Goal: Task Accomplishment & Management: Manage account settings

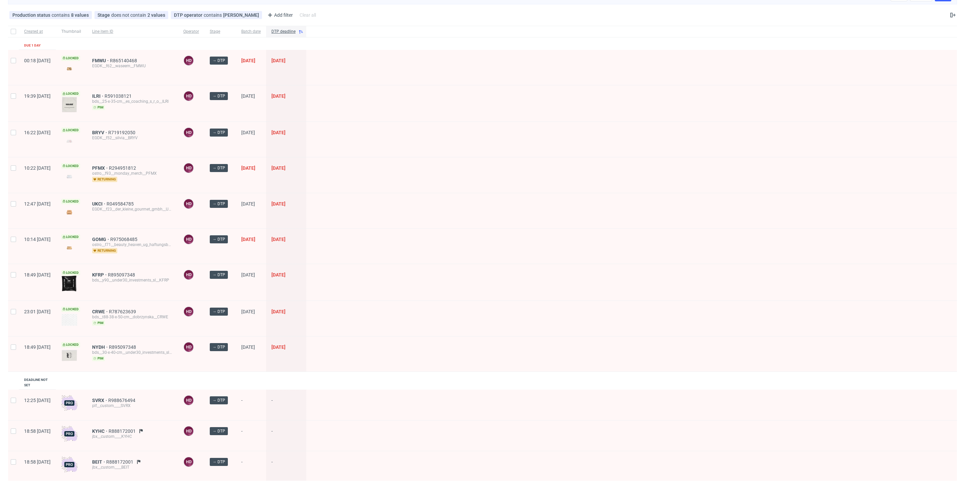
scroll to position [5, 0]
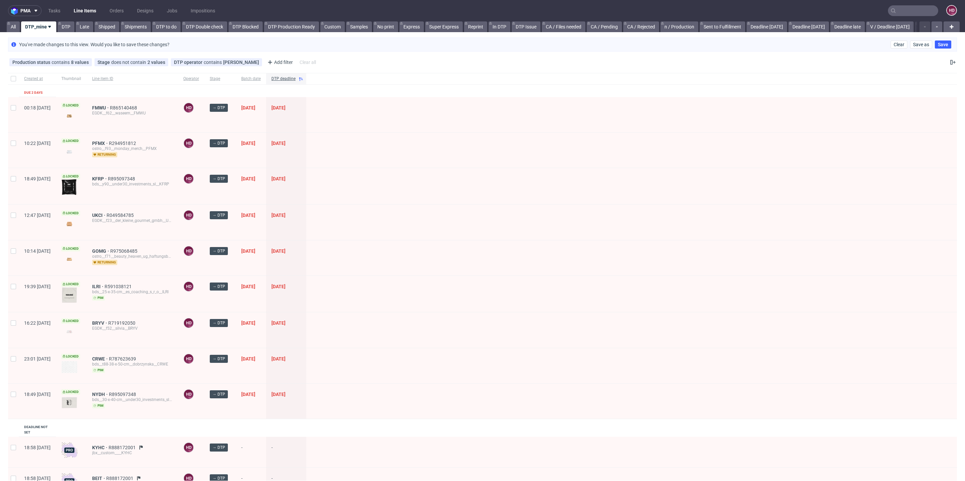
click at [63, 20] on nav "pma Tasks Line Items Orders Designs Jobs Impositions HD" at bounding box center [482, 10] width 965 height 21
click at [67, 22] on link "DTP" at bounding box center [66, 26] width 17 height 11
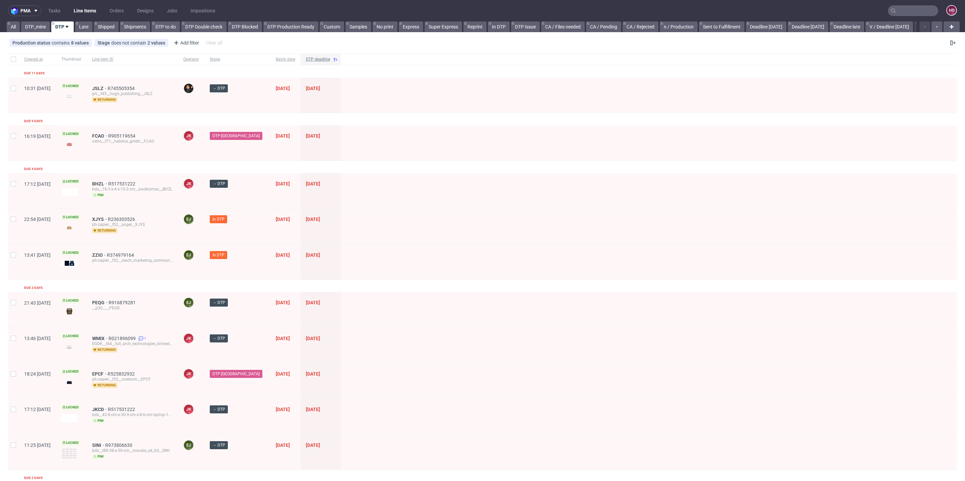
click at [311, 58] on span "DTP deadline" at bounding box center [318, 60] width 24 height 6
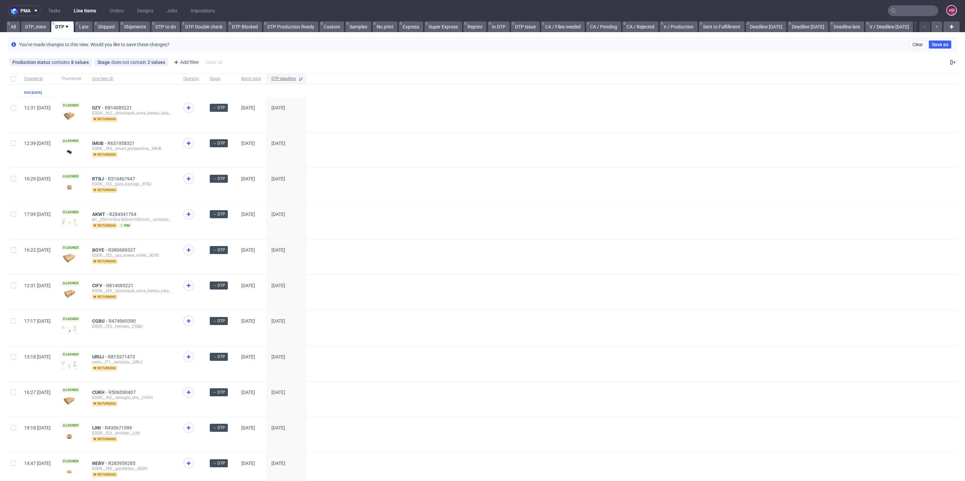
click at [295, 80] on span "DTP deadline" at bounding box center [283, 79] width 24 height 6
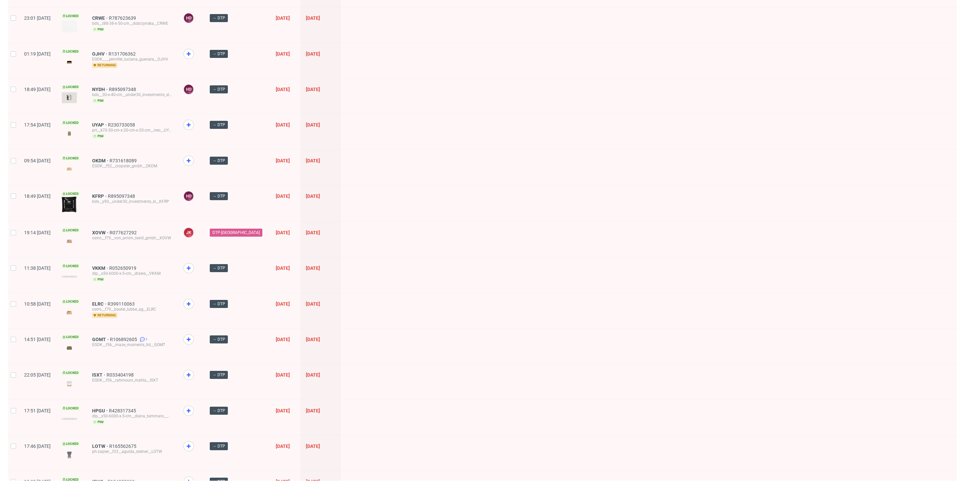
scroll to position [587, 0]
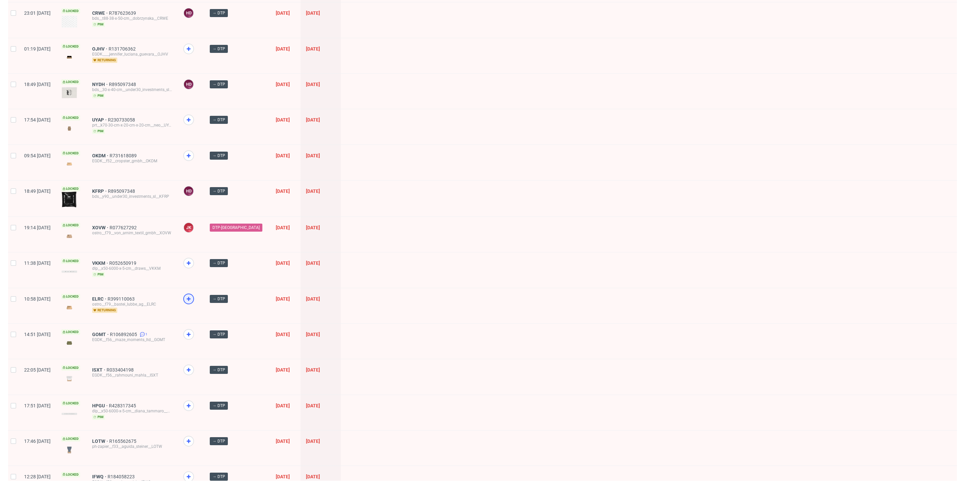
click at [193, 295] on icon at bounding box center [189, 299] width 8 height 8
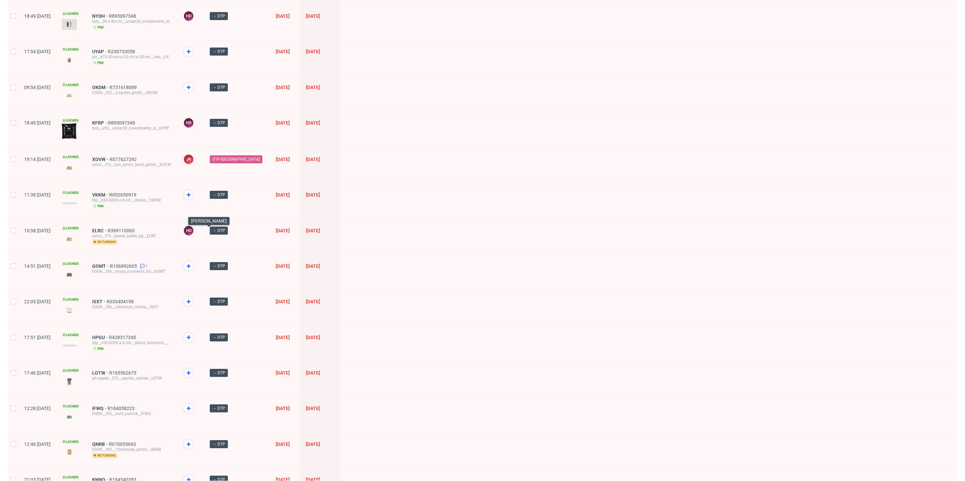
scroll to position [672, 0]
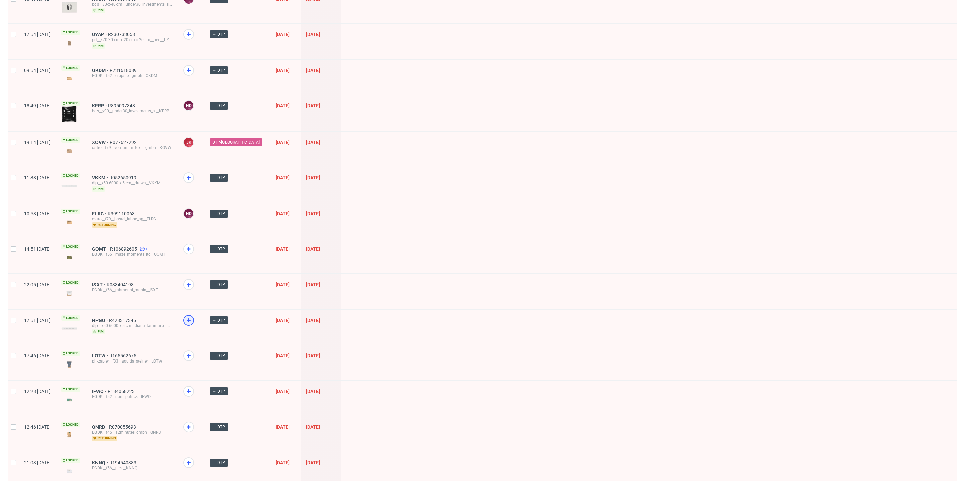
click at [191, 319] on use at bounding box center [189, 321] width 4 height 4
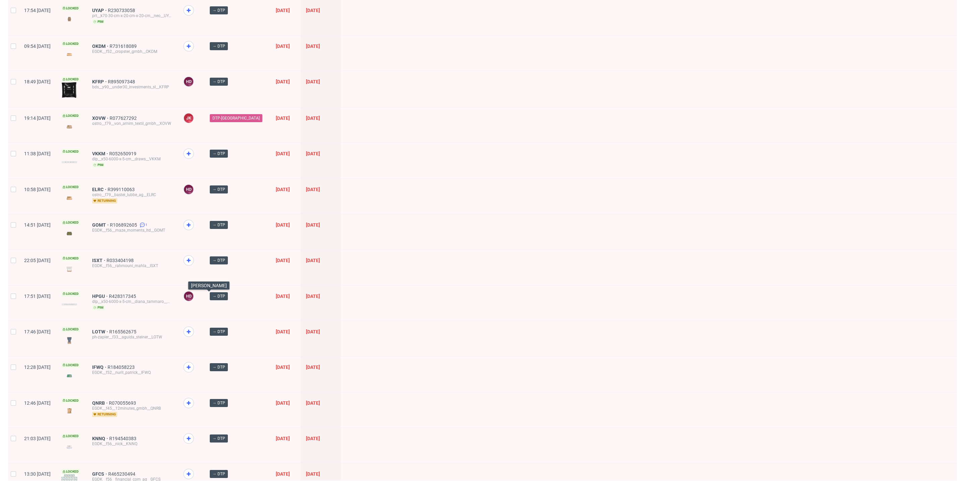
scroll to position [725, 0]
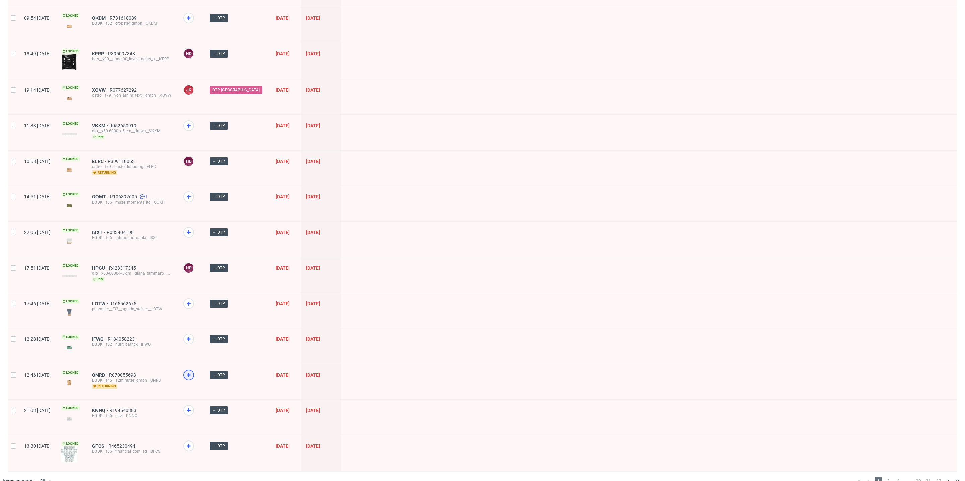
click at [193, 371] on icon at bounding box center [189, 375] width 8 height 8
click at [191, 230] on use at bounding box center [189, 232] width 4 height 4
click at [884, 477] on span "2" at bounding box center [887, 481] width 7 height 8
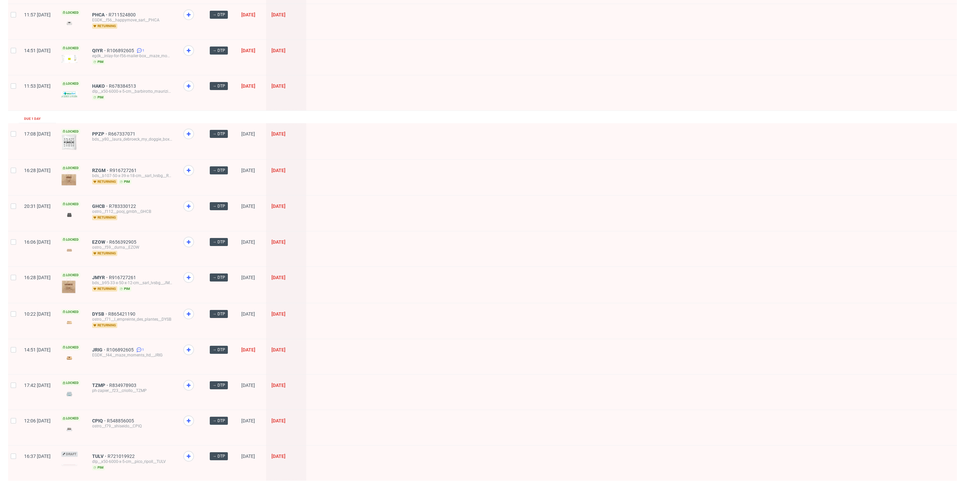
scroll to position [691, 0]
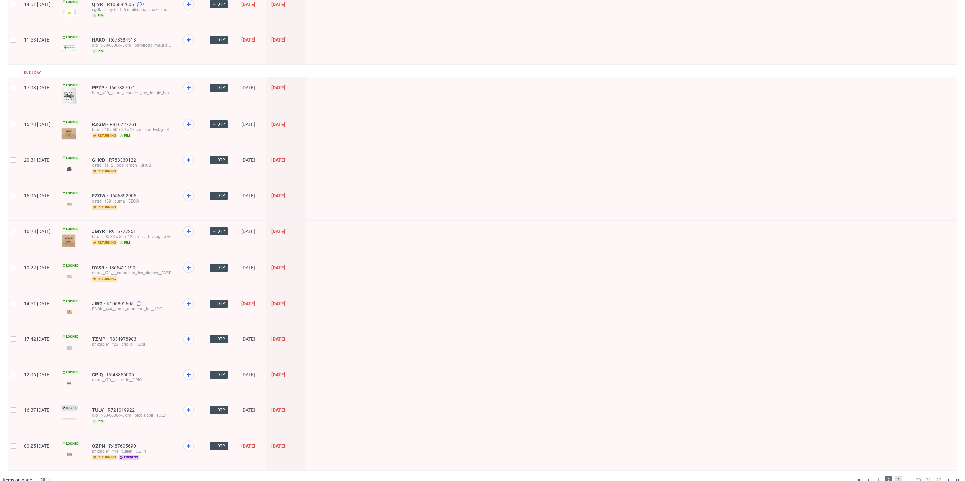
click at [894, 476] on span "3" at bounding box center [897, 480] width 7 height 8
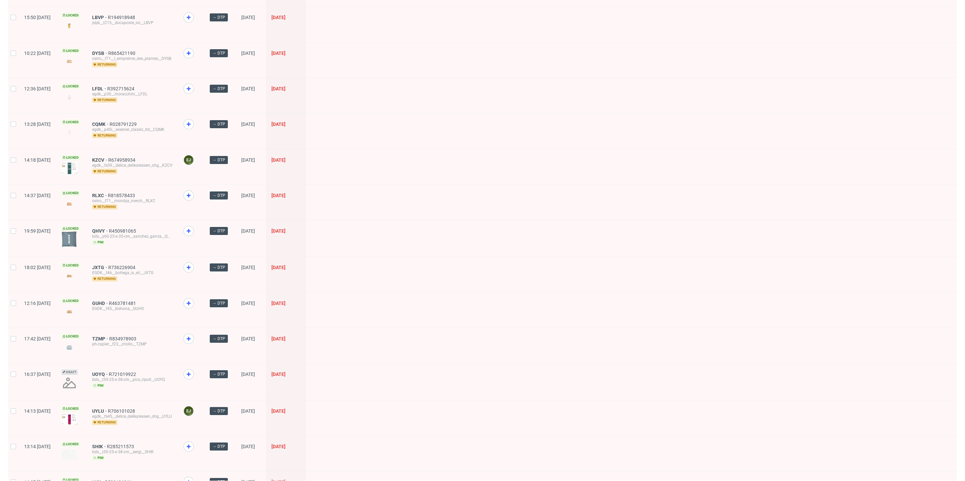
scroll to position [289, 0]
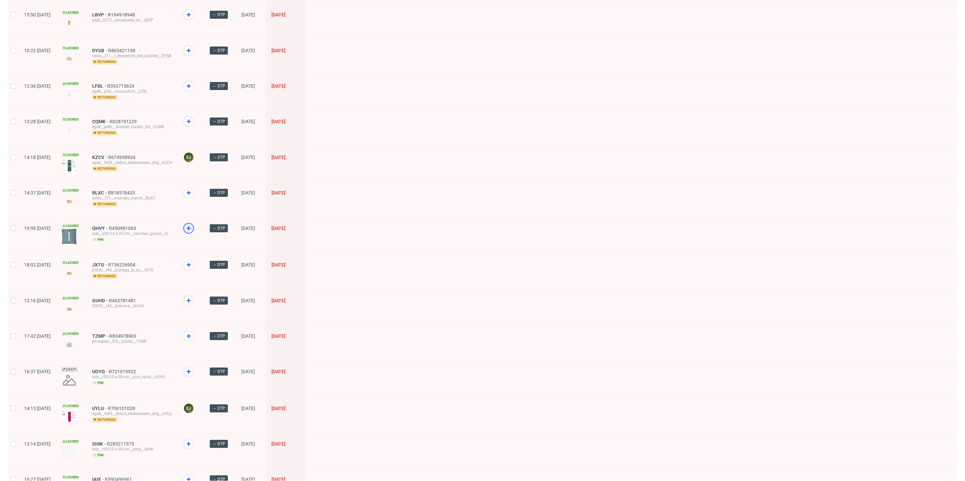
click at [193, 225] on icon at bounding box center [189, 228] width 8 height 8
click at [193, 261] on icon at bounding box center [189, 265] width 8 height 8
click at [204, 182] on div at bounding box center [191, 199] width 26 height 35
click at [194, 188] on div at bounding box center [188, 193] width 11 height 11
click at [191, 299] on use at bounding box center [189, 301] width 4 height 4
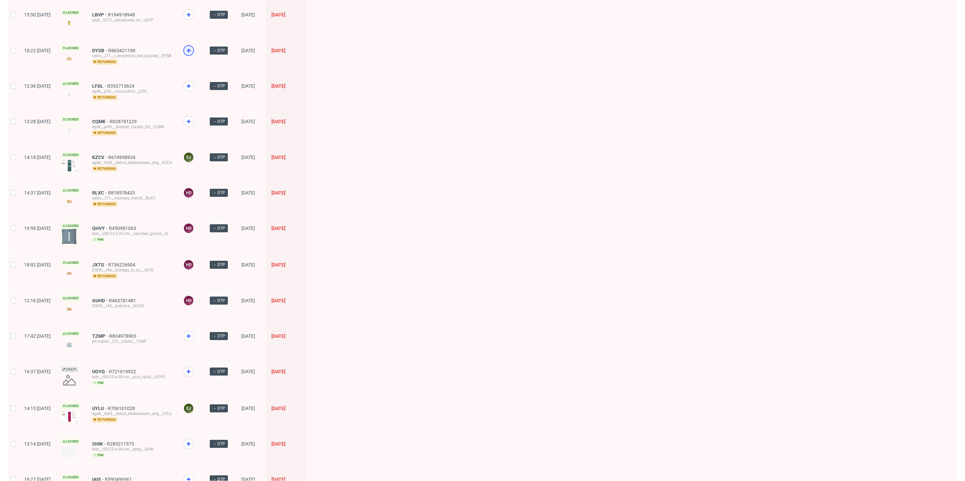
click at [193, 52] on icon at bounding box center [189, 51] width 8 height 8
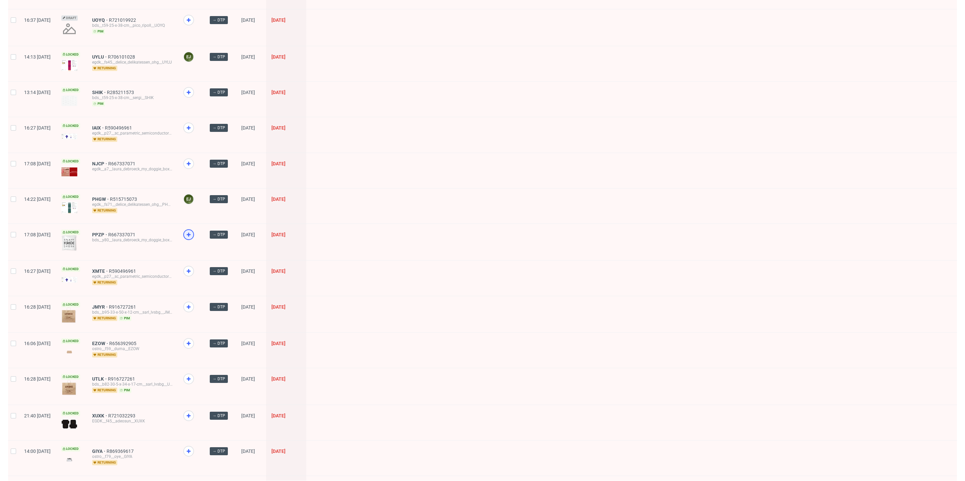
scroll to position [683, 0]
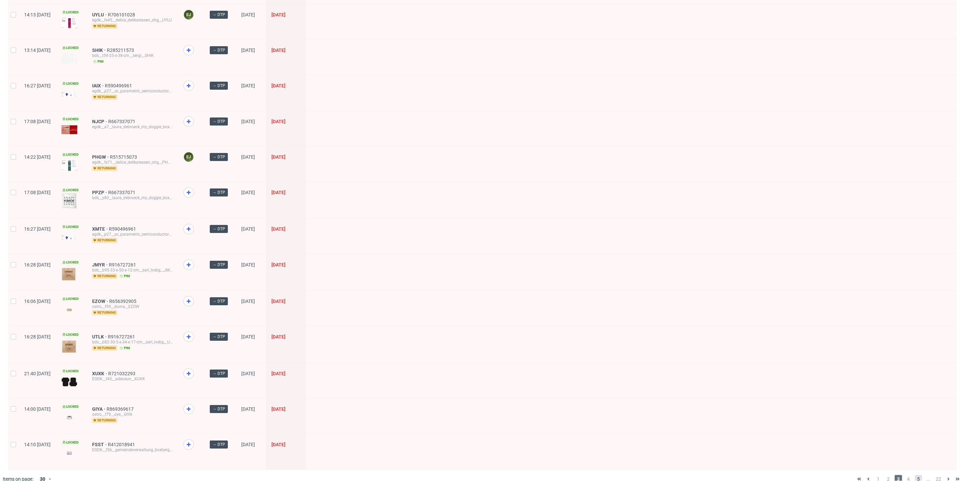
click at [914, 475] on span "5" at bounding box center [917, 479] width 7 height 8
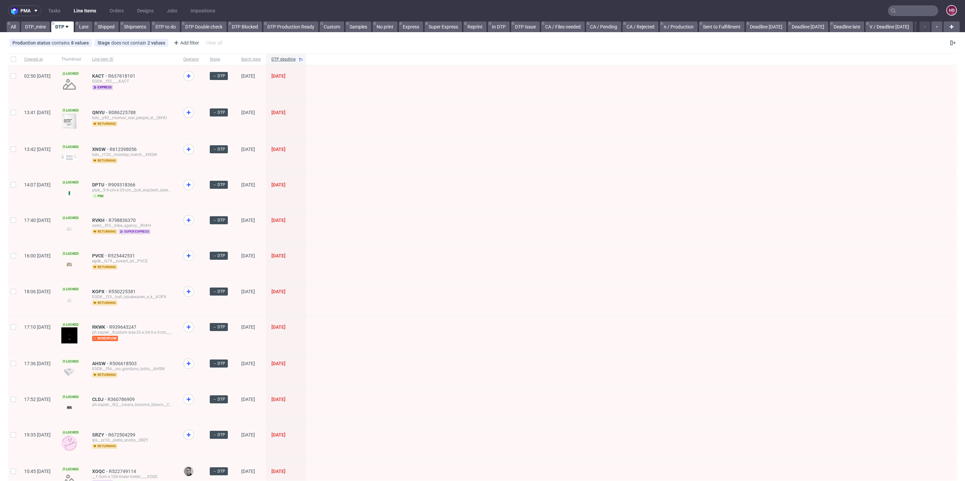
click at [150, 230] on span "super express" at bounding box center [135, 231] width 32 height 5
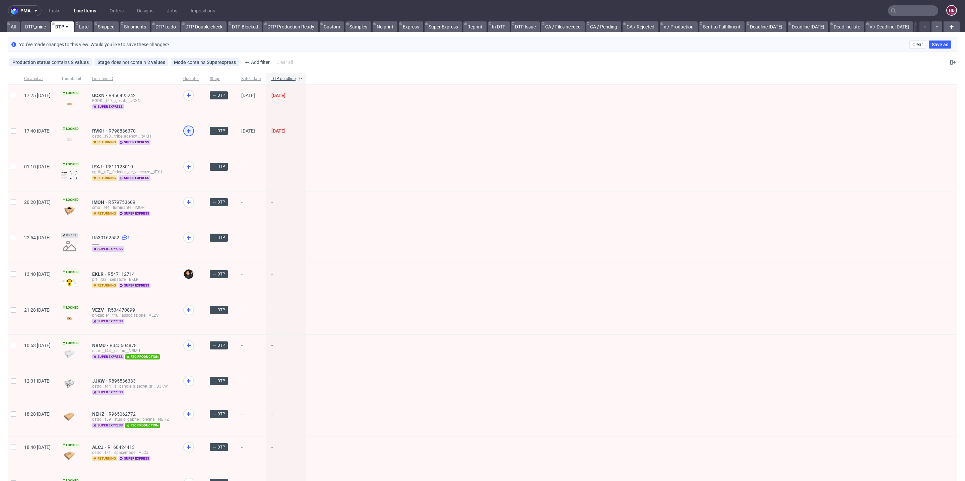
click at [193, 131] on icon at bounding box center [189, 131] width 8 height 8
click at [193, 93] on icon at bounding box center [189, 95] width 8 height 8
click at [38, 26] on link "DTP_mine" at bounding box center [35, 26] width 29 height 11
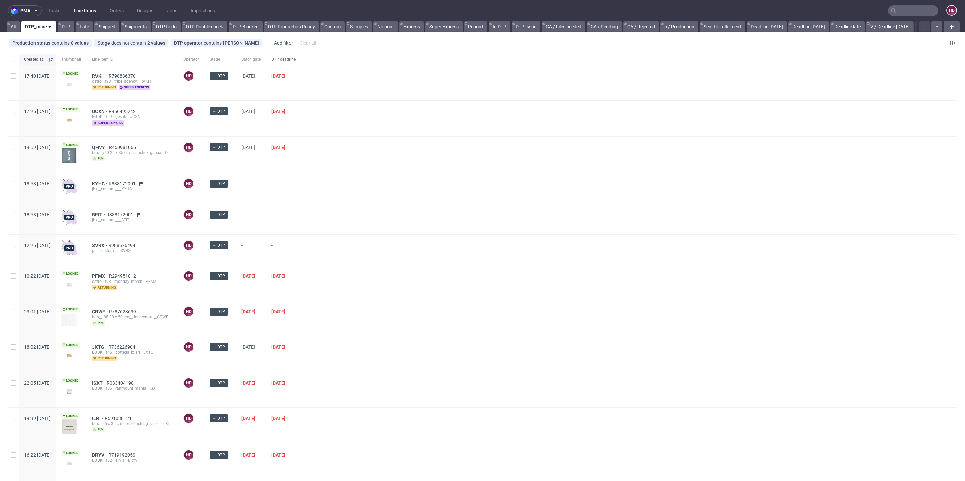
click at [301, 64] on div "DTP deadline" at bounding box center [283, 59] width 35 height 11
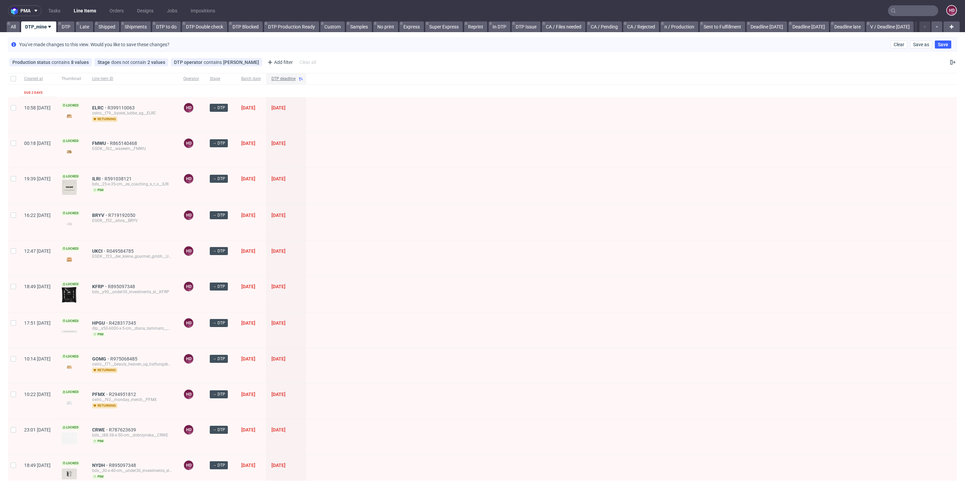
click at [295, 79] on span "DTP deadline" at bounding box center [283, 79] width 24 height 6
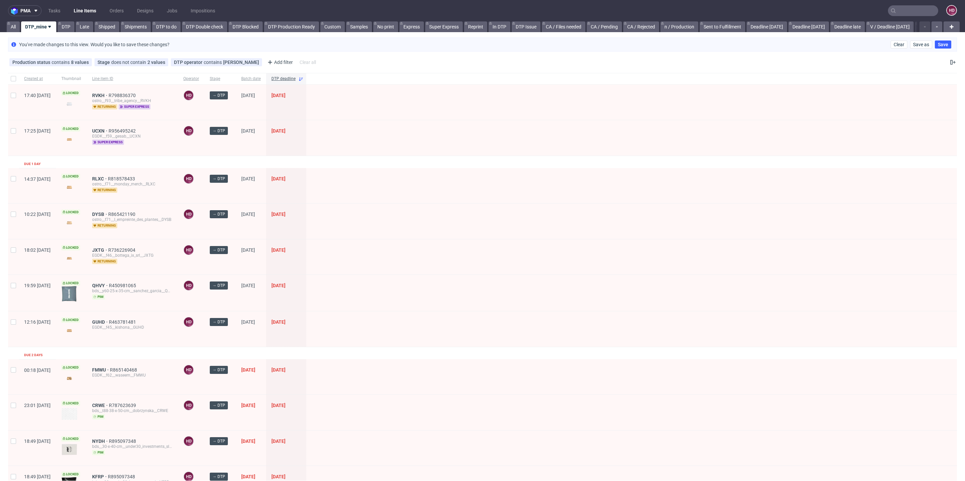
click at [116, 98] on div "ostro__f93__tribe_agency__RVKH" at bounding box center [132, 100] width 80 height 5
click at [117, 91] on div "RVKH R798836370 ostro__f93__tribe_agency__RVKH returning super express" at bounding box center [132, 102] width 91 height 35
click at [109, 95] on span "RVKH" at bounding box center [100, 95] width 16 height 5
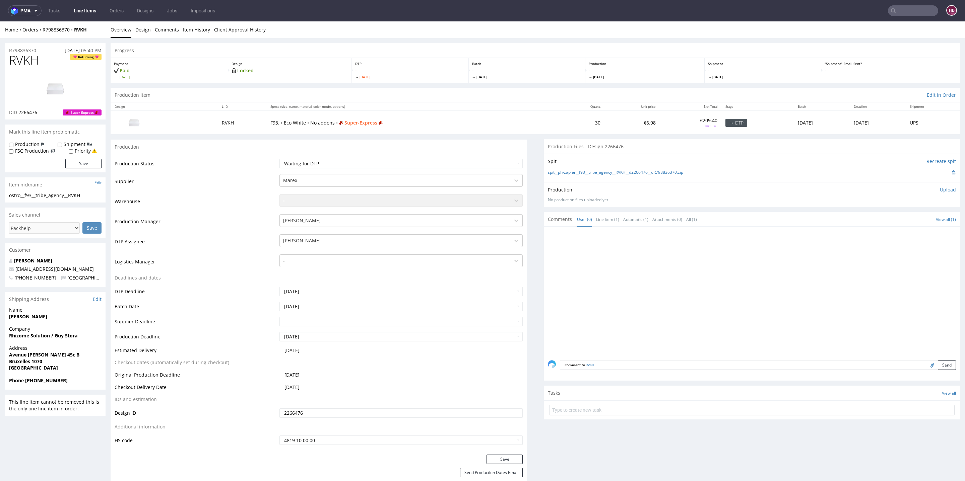
click at [68, 85] on img at bounding box center [55, 89] width 54 height 30
click at [146, 25] on link "Design" at bounding box center [142, 29] width 15 height 16
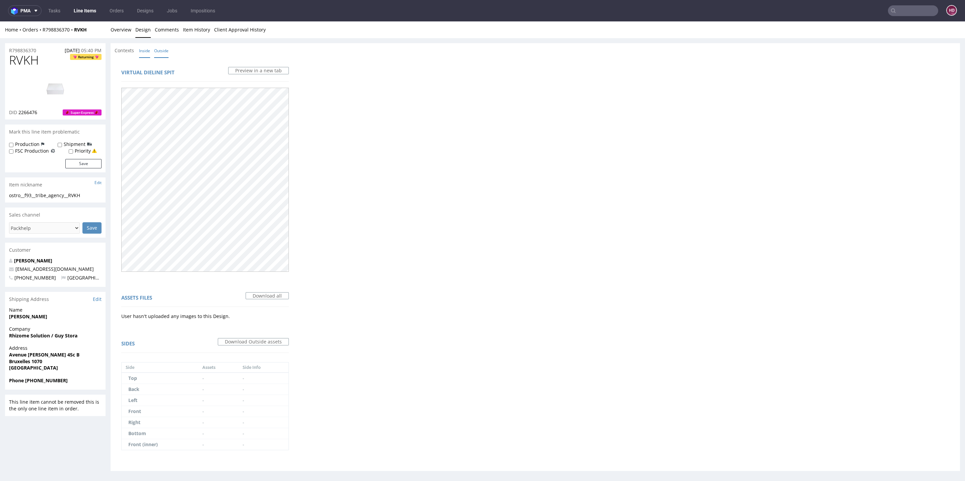
click at [147, 49] on link "Inside" at bounding box center [144, 51] width 11 height 14
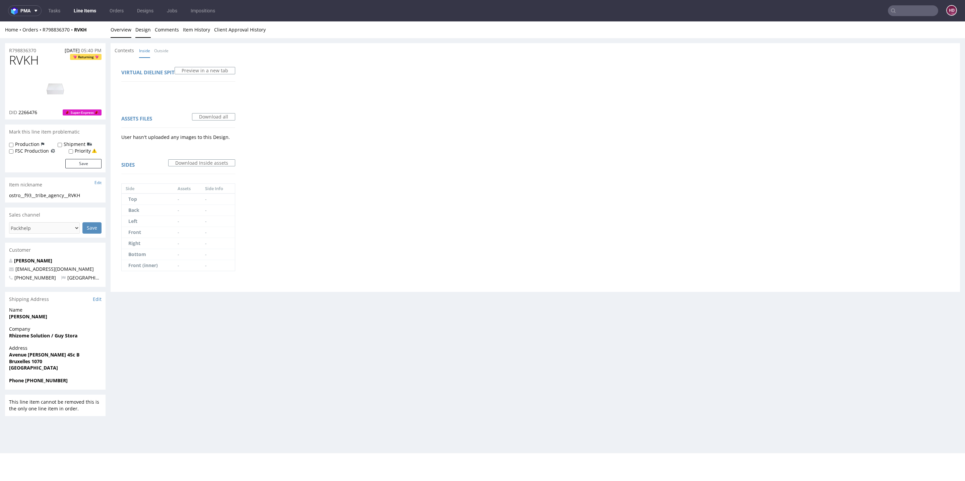
click at [128, 30] on link "Overview" at bounding box center [121, 29] width 21 height 16
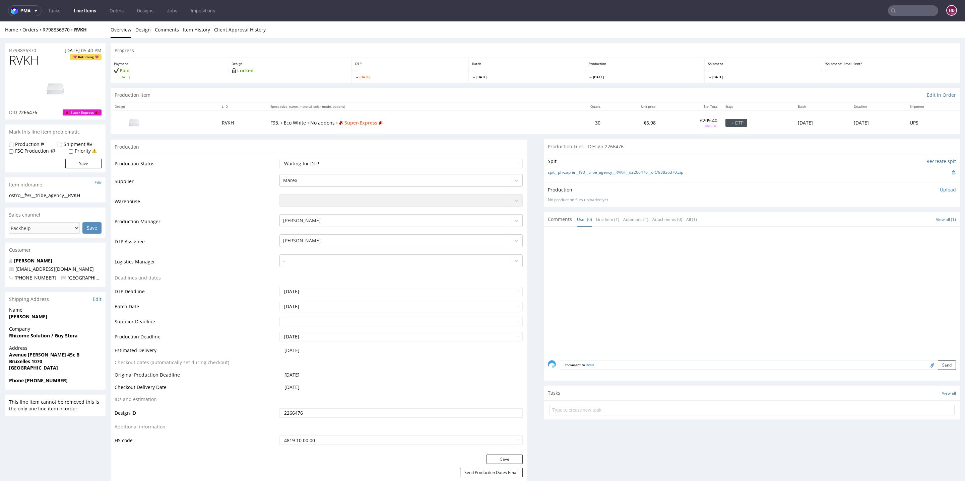
click at [45, 256] on div "Customer" at bounding box center [55, 250] width 100 height 15
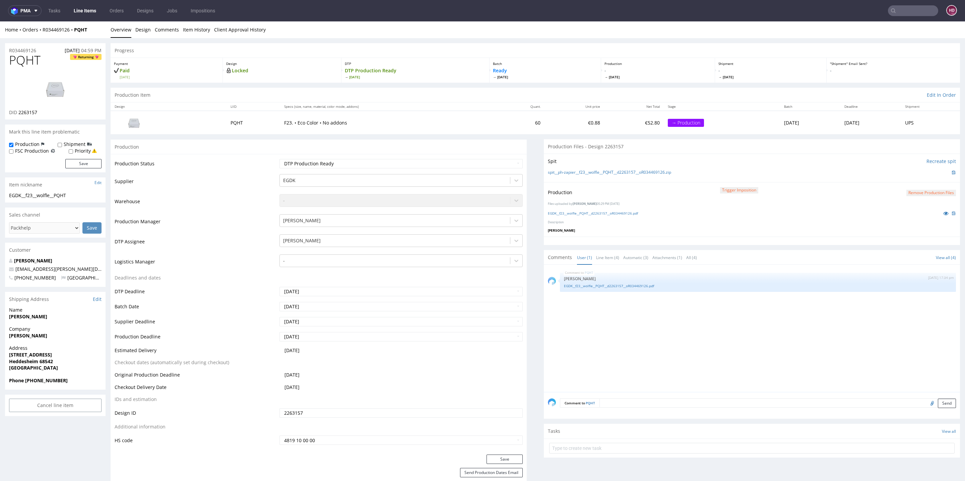
scroll to position [20, 0]
click at [84, 9] on link "Line Items" at bounding box center [85, 10] width 30 height 11
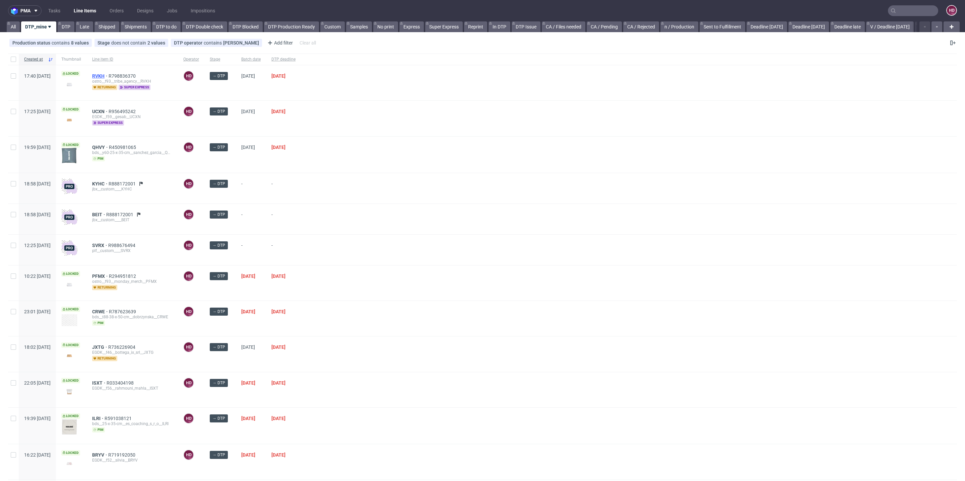
click at [109, 73] on span "RVKH" at bounding box center [100, 75] width 16 height 5
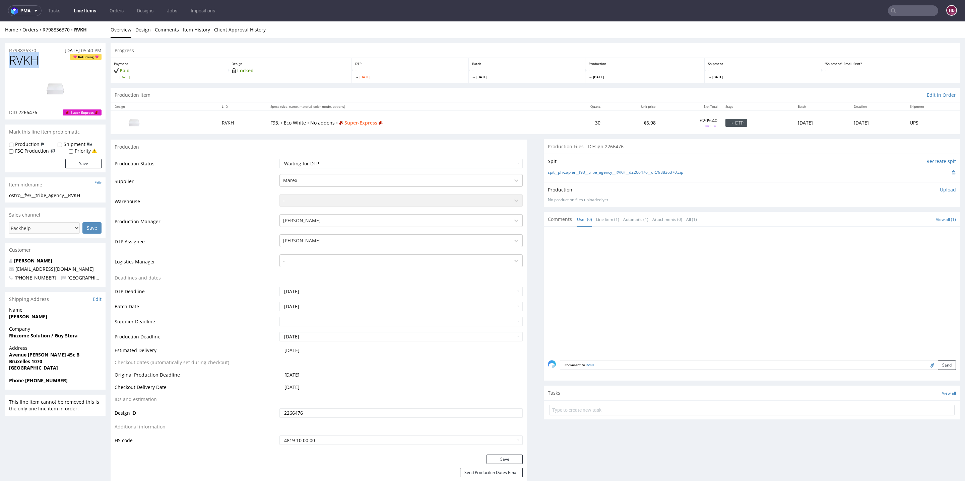
drag, startPoint x: 48, startPoint y: 66, endPoint x: 11, endPoint y: 65, distance: 36.9
click at [11, 65] on h1 "RVKH Returning" at bounding box center [55, 60] width 92 height 13
copy span "RVKH"
click at [88, 197] on div "ostro__f93__tribe_agency__RVKH" at bounding box center [55, 195] width 92 height 7
drag, startPoint x: 88, startPoint y: 197, endPoint x: 0, endPoint y: 192, distance: 88.2
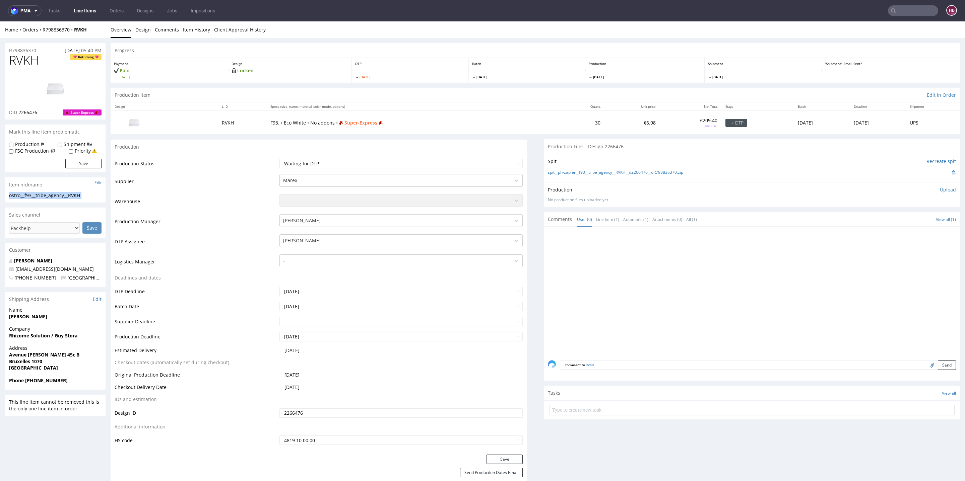
copy section "ostro__f93__tribe_agency__RVKH Update"
click at [39, 50] on div "R798836370 25.09.2025 05:40 PM" at bounding box center [55, 48] width 100 height 11
drag, startPoint x: 39, startPoint y: 50, endPoint x: 3, endPoint y: 45, distance: 36.2
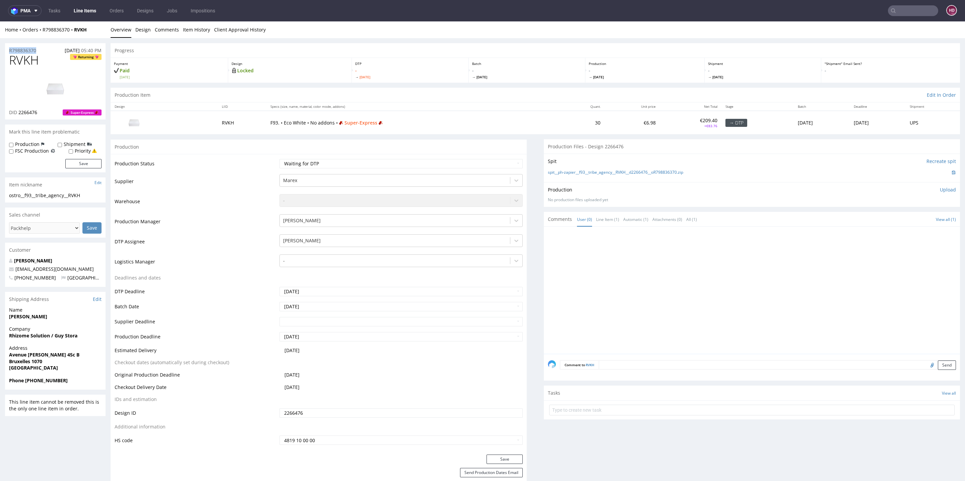
copy p "R798836370"
click at [48, 112] on div "DID 2266476 Super-Express" at bounding box center [55, 112] width 92 height 7
drag, startPoint x: 39, startPoint y: 112, endPoint x: 19, endPoint y: 113, distance: 19.8
click at [19, 113] on div "DID 2266476 Super-Express" at bounding box center [55, 112] width 92 height 7
copy span "2266476"
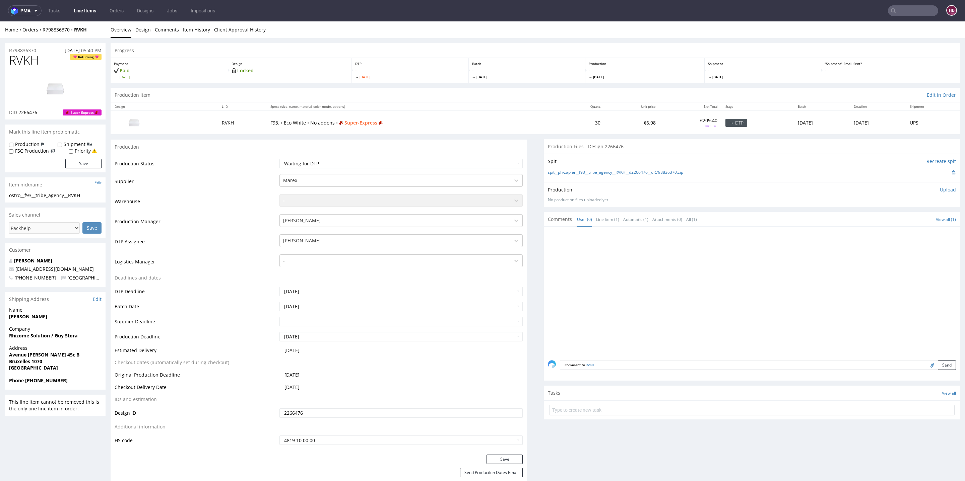
click at [940, 189] on p "Upload" at bounding box center [948, 190] width 16 height 7
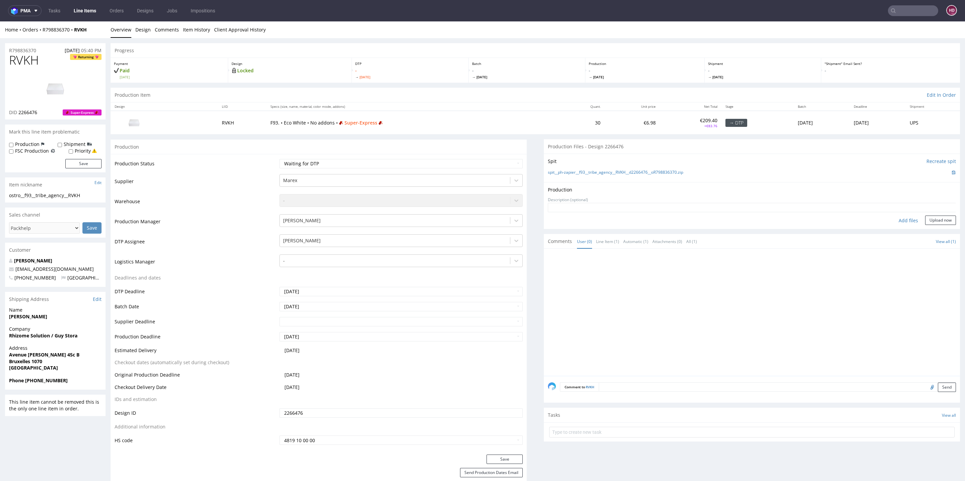
click at [898, 217] on div "Add files" at bounding box center [907, 221] width 33 height 10
type input "C:\fakepath\ ostro__f93__tribe_agency__RVKH__d2266476__oR798836370.pdf"
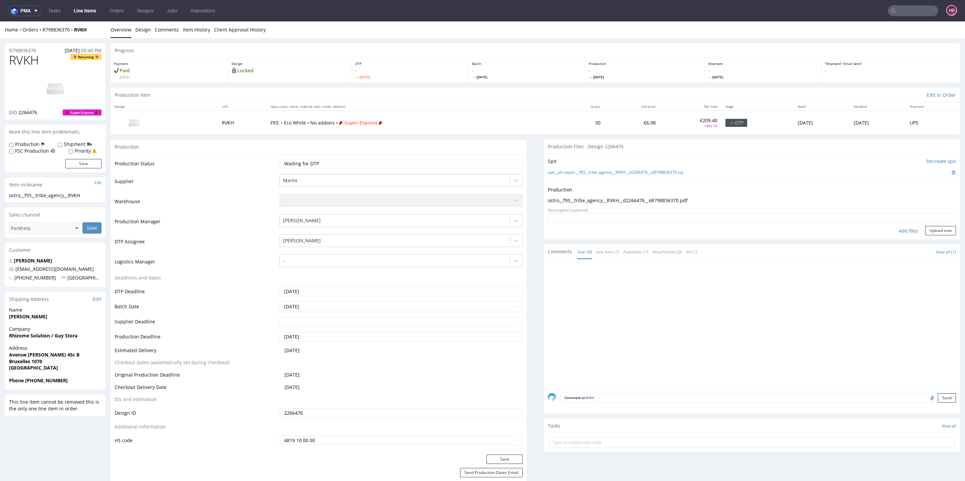
drag, startPoint x: 938, startPoint y: 230, endPoint x: 735, endPoint y: 195, distance: 205.2
click at [937, 230] on button "Upload now" at bounding box center [940, 230] width 31 height 9
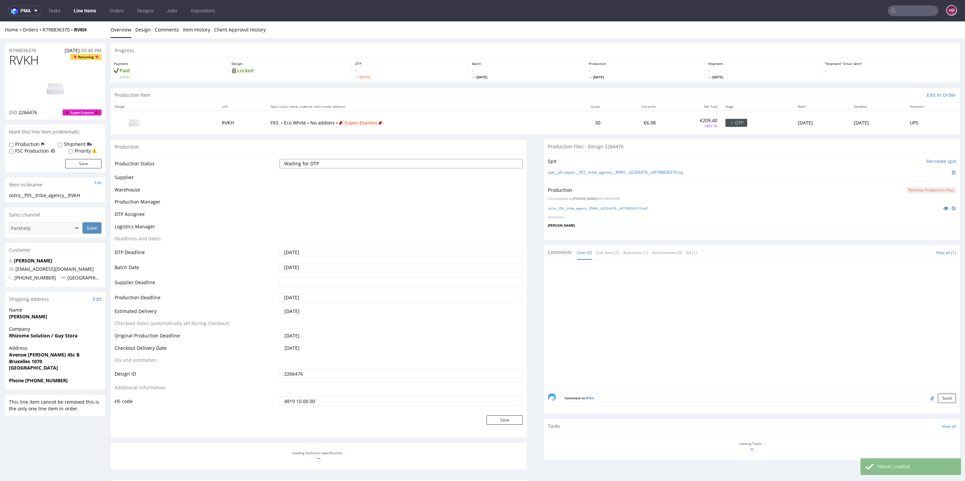
click at [384, 163] on select "Waiting for Artwork Waiting for Diecut Waiting for Mockup Waiting for DTP Waiti…" at bounding box center [400, 163] width 243 height 9
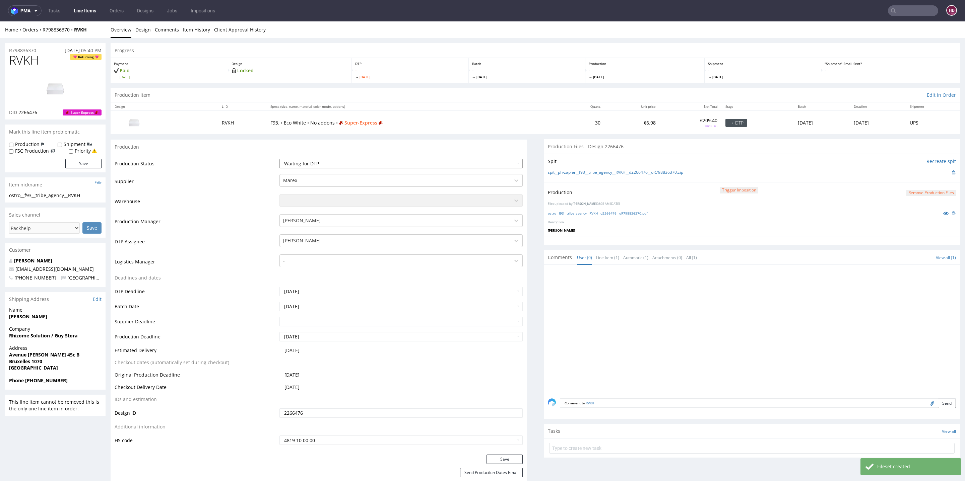
select select "dtp_in_process"
click at [279, 159] on select "Waiting for Artwork Waiting for Diecut Waiting for Mockup Waiting for DTP Waiti…" at bounding box center [400, 163] width 243 height 9
click at [497, 463] on button "Save" at bounding box center [504, 459] width 36 height 9
click at [912, 190] on button "Remove production files" at bounding box center [931, 193] width 50 height 6
click at [910, 173] on link "Yes" at bounding box center [904, 178] width 19 height 10
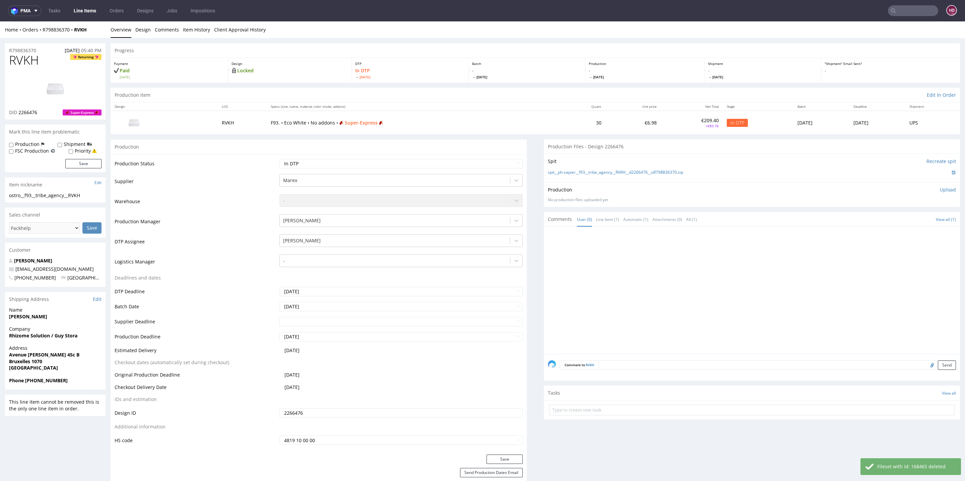
click at [940, 189] on p "Upload" at bounding box center [948, 190] width 16 height 7
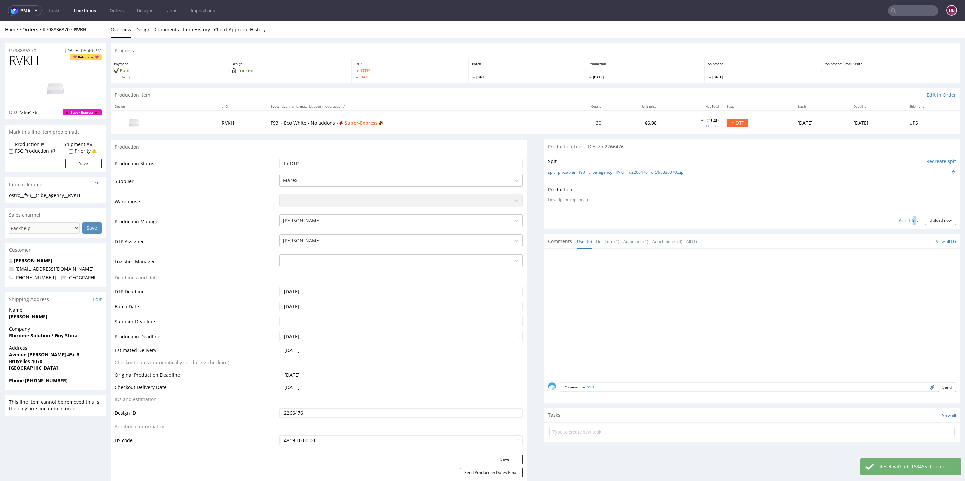
click at [897, 219] on div "Add files" at bounding box center [907, 221] width 33 height 10
type input "C:\fakepath\ ostro__f93__tribe_agency__RVKH__d2266476__oR798836370.pdf"
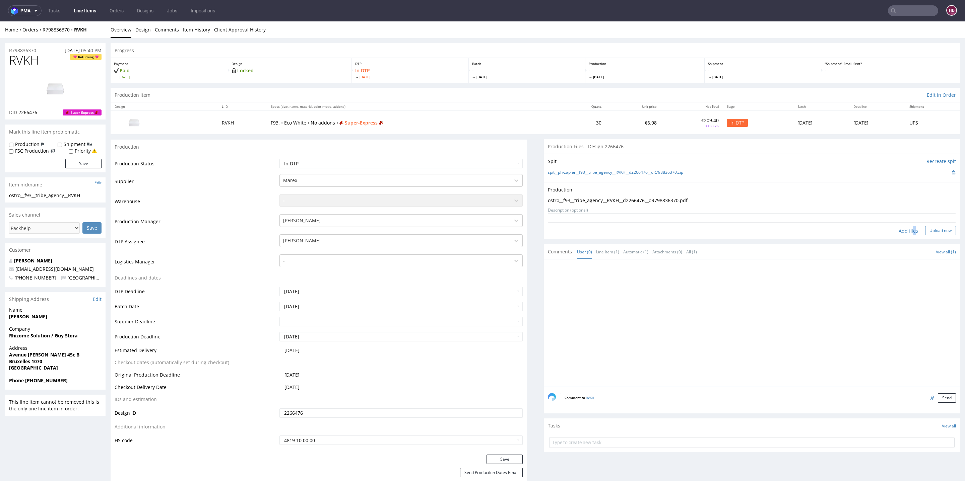
click at [925, 229] on button "Upload now" at bounding box center [940, 230] width 31 height 9
click at [281, 163] on select "Waiting for Artwork Waiting for Diecut Waiting for Mockup Waiting for DTP Waiti…" at bounding box center [400, 163] width 243 height 9
select select "dtp_production_ready"
click at [279, 159] on select "Waiting for Artwork Waiting for Diecut Waiting for Mockup Waiting for DTP Waiti…" at bounding box center [400, 163] width 243 height 9
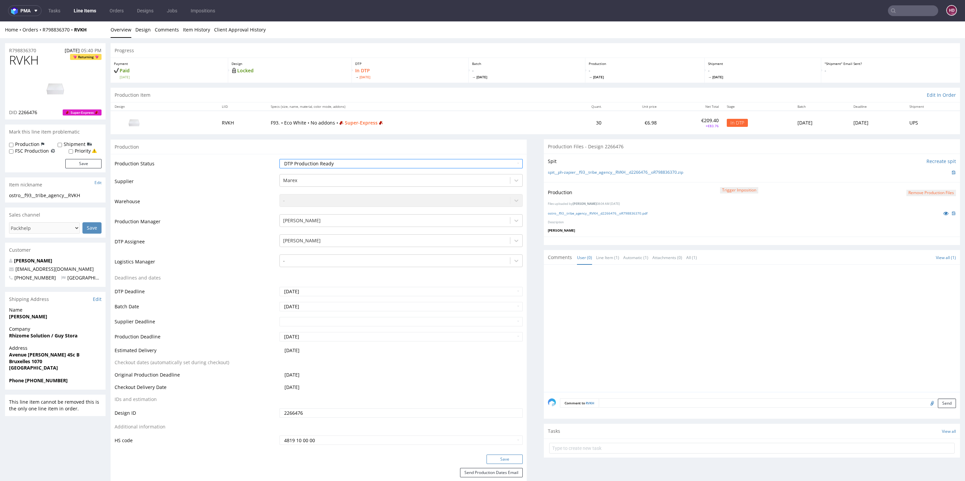
click at [506, 461] on button "Save" at bounding box center [504, 459] width 36 height 9
click at [90, 10] on link "Line Items" at bounding box center [85, 10] width 30 height 11
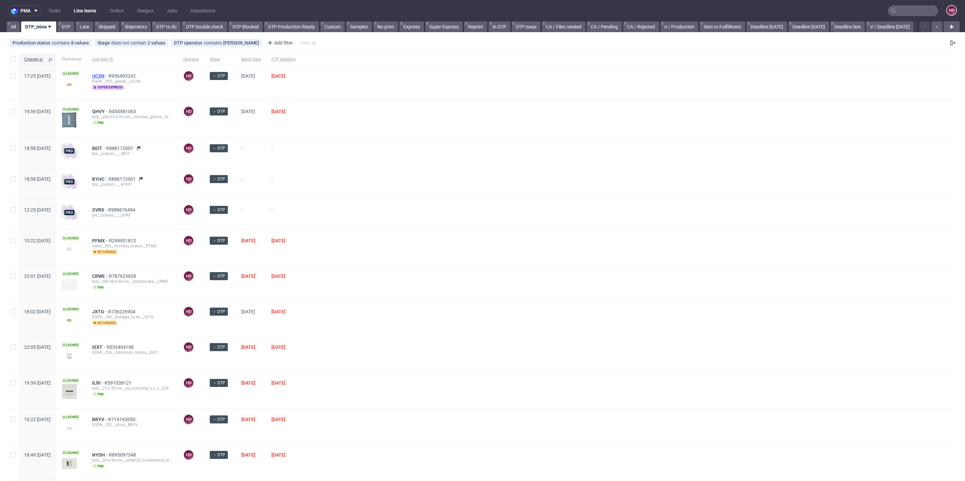
click at [109, 74] on span "UCXN" at bounding box center [100, 75] width 16 height 5
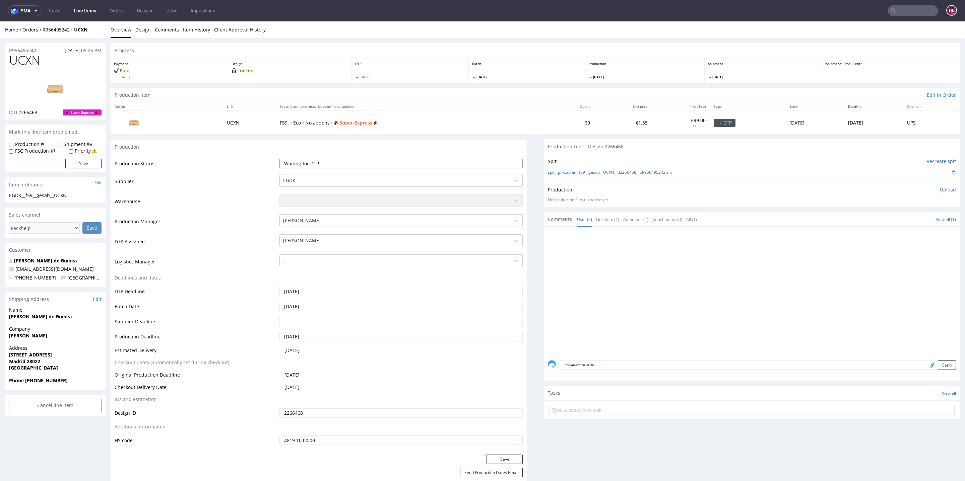
click at [315, 165] on select "Waiting for Artwork Waiting for Diecut Waiting for Mockup Waiting for DTP Waiti…" at bounding box center [400, 163] width 243 height 9
click at [279, 159] on select "Waiting for Artwork Waiting for Diecut Waiting for Mockup Waiting for DTP Waiti…" at bounding box center [400, 163] width 243 height 9
click at [495, 456] on button "Save" at bounding box center [504, 459] width 36 height 9
drag, startPoint x: 43, startPoint y: 62, endPoint x: 6, endPoint y: 64, distance: 37.2
click at [6, 64] on div "UCXN DID 2266468 Super-Express" at bounding box center [55, 87] width 100 height 66
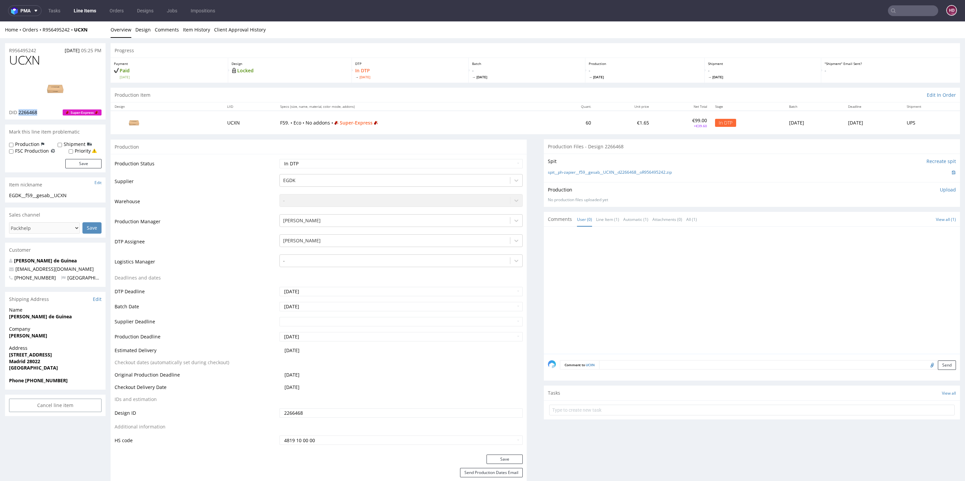
drag, startPoint x: 47, startPoint y: 113, endPoint x: 19, endPoint y: 110, distance: 28.3
click at [19, 110] on div "DID 2266468 Super-Express" at bounding box center [55, 112] width 92 height 7
copy span "2266468"
click at [705, 249] on div at bounding box center [754, 292] width 412 height 123
drag, startPoint x: 42, startPoint y: 60, endPoint x: 0, endPoint y: 64, distance: 41.7
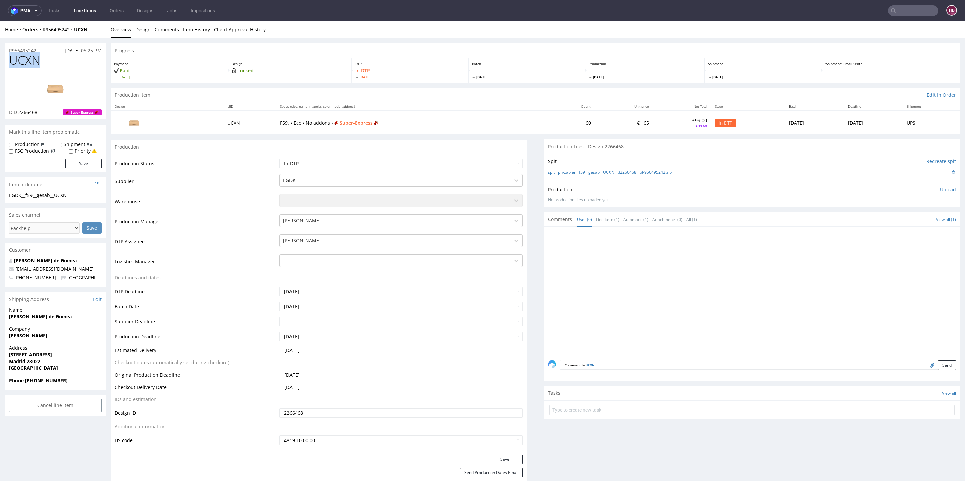
copy span "UCXN"
drag, startPoint x: 89, startPoint y: 194, endPoint x: 0, endPoint y: 191, distance: 89.2
copy section "EGDK__f59__gesab__UCXN"
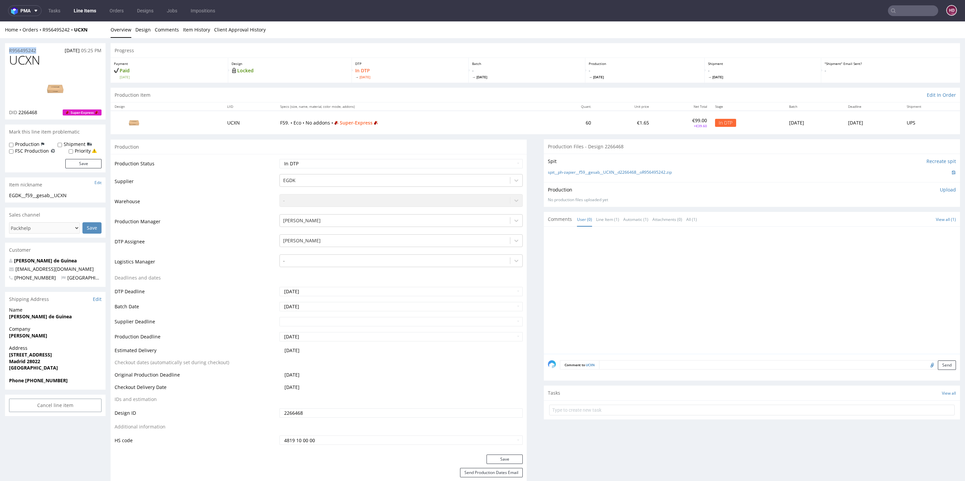
drag, startPoint x: 43, startPoint y: 52, endPoint x: 4, endPoint y: 51, distance: 38.9
copy p "R956495242"
drag, startPoint x: 43, startPoint y: 111, endPoint x: 17, endPoint y: 112, distance: 26.2
click at [17, 112] on div "DID 2266468 Super-Express" at bounding box center [55, 112] width 92 height 7
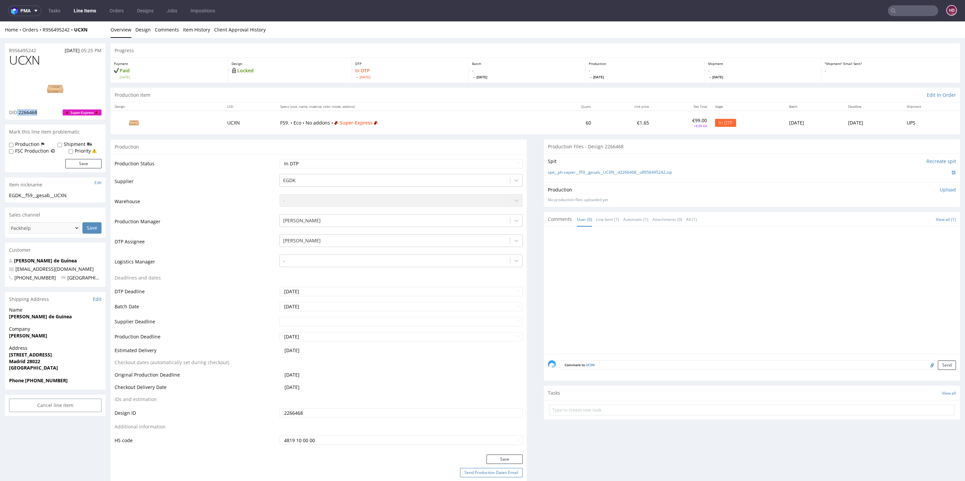
copy p "2266468"
click at [940, 188] on p "Upload" at bounding box center [948, 190] width 16 height 7
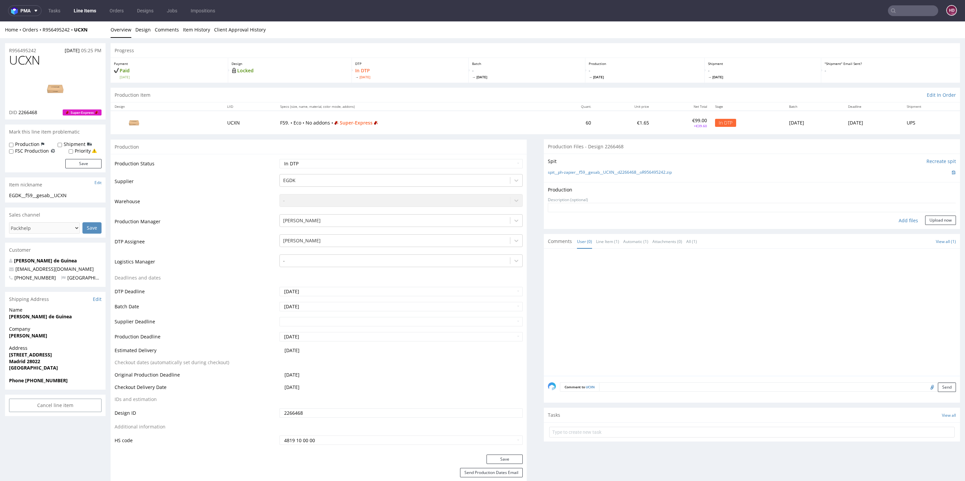
click at [891, 214] on form "Add files Upload now" at bounding box center [752, 214] width 408 height 22
click at [925, 221] on button "Upload now" at bounding box center [940, 220] width 31 height 9
click at [257, 162] on td "Production Status" at bounding box center [196, 165] width 163 height 15
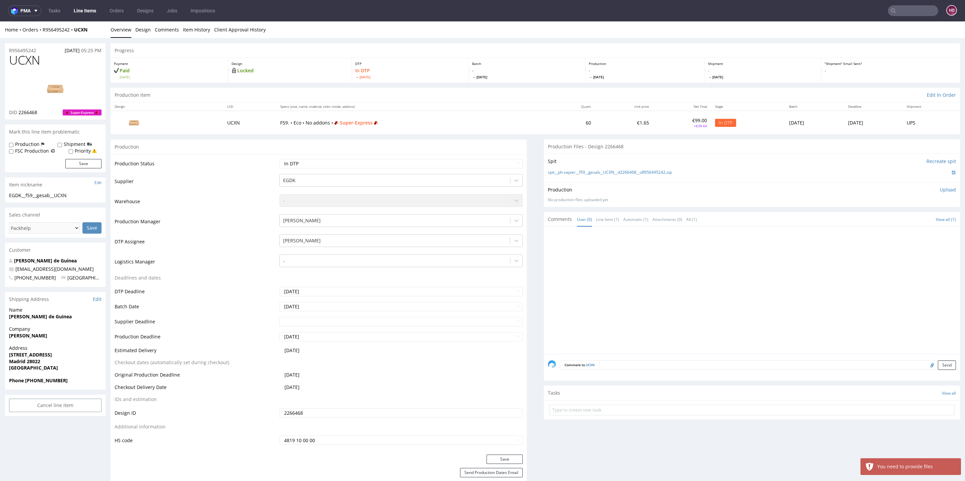
click at [327, 169] on td "Waiting for Artwork Waiting for Diecut Waiting for Mockup Waiting for DTP Waiti…" at bounding box center [400, 165] width 245 height 15
click at [328, 166] on select "Waiting for Artwork Waiting for Diecut Waiting for Mockup Waiting for DTP Waiti…" at bounding box center [400, 163] width 243 height 9
click at [279, 159] on select "Waiting for Artwork Waiting for Diecut Waiting for Mockup Waiting for DTP Waiti…" at bounding box center [400, 163] width 243 height 9
click at [491, 458] on button "Save" at bounding box center [504, 459] width 36 height 9
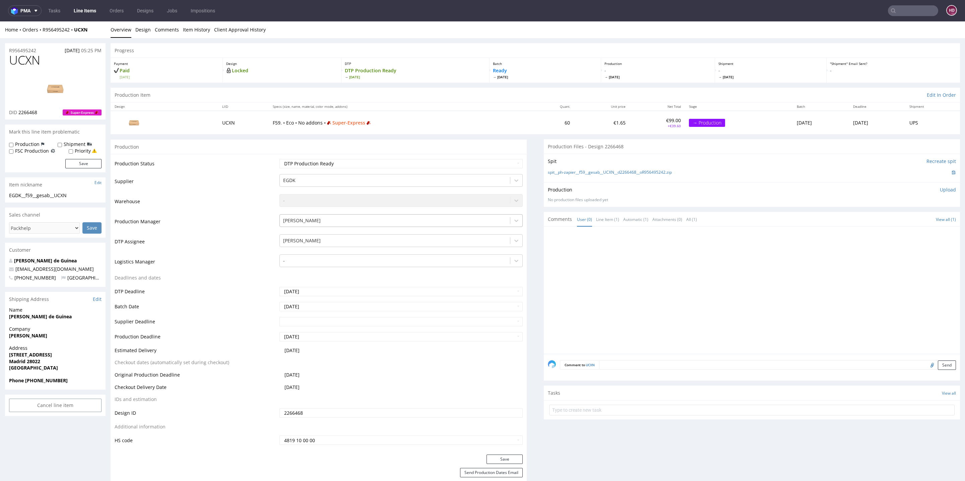
scroll to position [2, 0]
click at [648, 293] on div at bounding box center [754, 290] width 412 height 123
click at [408, 163] on select "Waiting for Artwork Waiting for Diecut Waiting for Mockup Waiting for DTP Waiti…" at bounding box center [400, 161] width 243 height 9
select select "dtp_in_process"
click at [279, 157] on select "Waiting for Artwork Waiting for Diecut Waiting for Mockup Waiting for DTP Waiti…" at bounding box center [400, 161] width 243 height 9
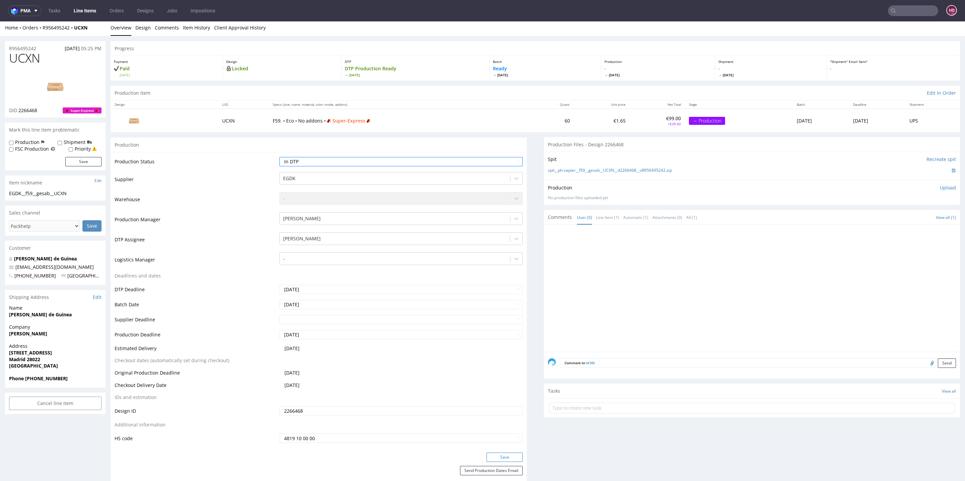
click at [489, 458] on button "Save" at bounding box center [504, 457] width 36 height 9
click at [941, 189] on div "Production Upload No production files uploaded yet Description (optional) Add f…" at bounding box center [752, 192] width 416 height 24
click at [940, 188] on p "Upload" at bounding box center [948, 188] width 16 height 7
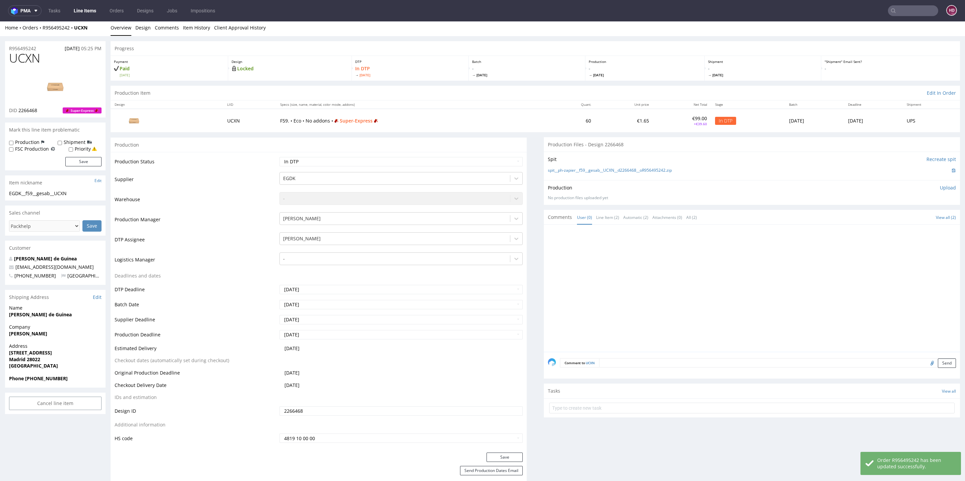
click at [940, 187] on p "Upload" at bounding box center [948, 188] width 16 height 7
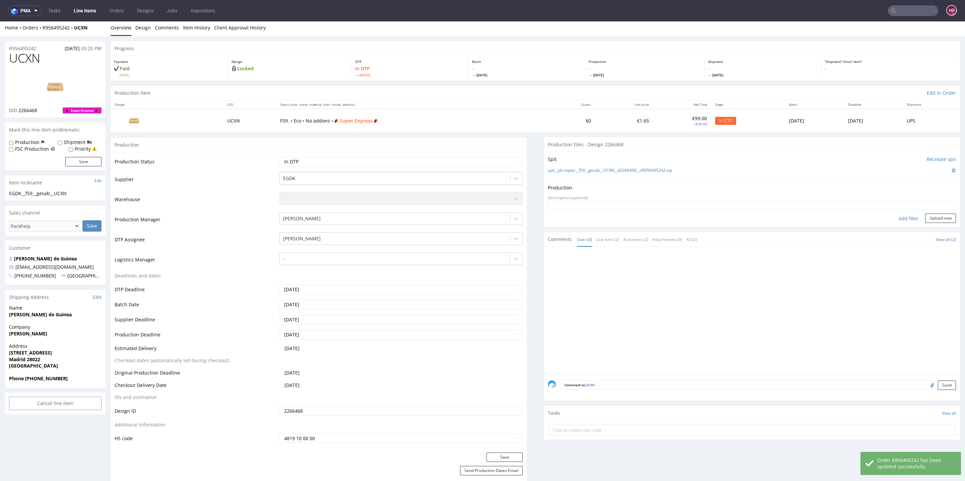
click at [897, 218] on div "Add files" at bounding box center [907, 219] width 33 height 10
type input "C:\fakepath\ EGDK__f59__gesab__UCXN__d2266468__oR956495242.pdf"
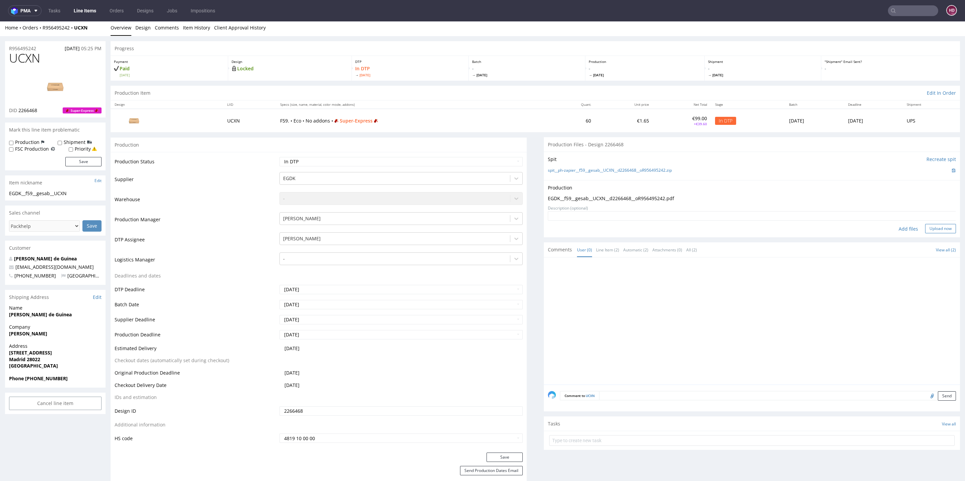
click at [931, 229] on button "Upload now" at bounding box center [940, 228] width 31 height 9
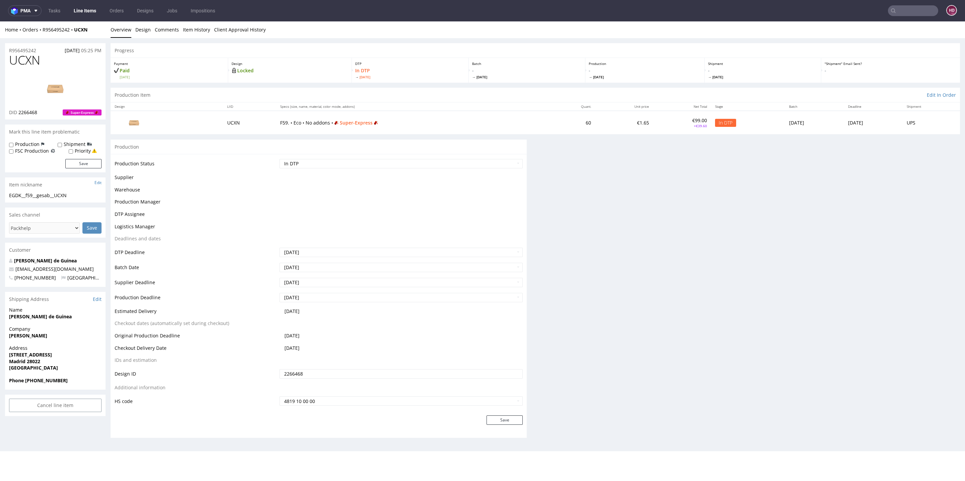
scroll to position [0, 0]
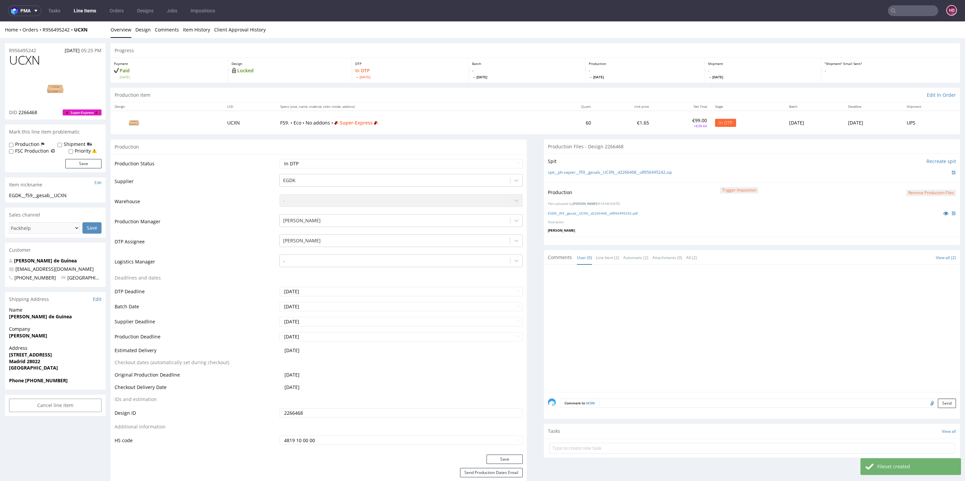
click at [390, 155] on div "Production Status Waiting for Artwork Waiting for Diecut Waiting for Mockup Wai…" at bounding box center [319, 304] width 416 height 301
click at [389, 159] on select "Waiting for Artwork Waiting for Diecut Waiting for Mockup Waiting for DTP Waiti…" at bounding box center [400, 163] width 243 height 9
select select "dtp_production_ready"
click at [279, 159] on select "Waiting for Artwork Waiting for Diecut Waiting for Mockup Waiting for DTP Waiti…" at bounding box center [400, 163] width 243 height 9
click at [486, 459] on button "Save" at bounding box center [504, 459] width 36 height 9
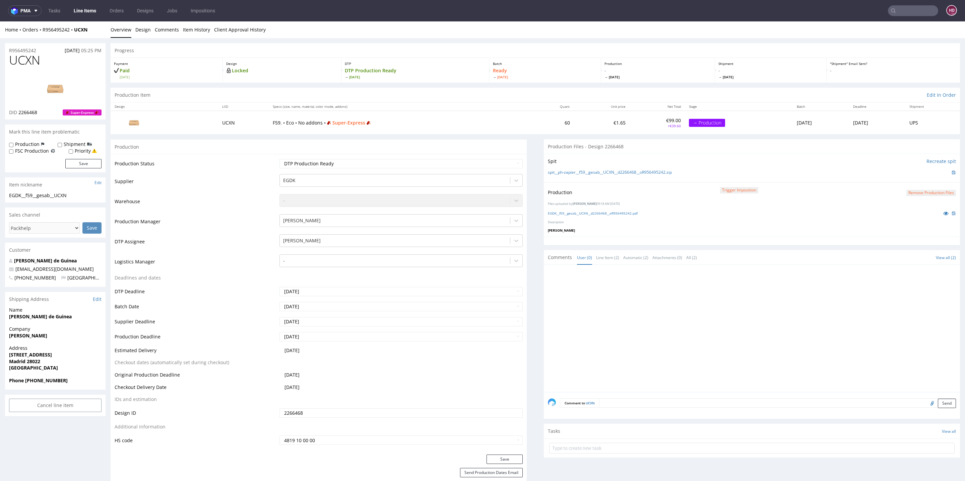
click at [81, 12] on link "Line Items" at bounding box center [85, 10] width 30 height 11
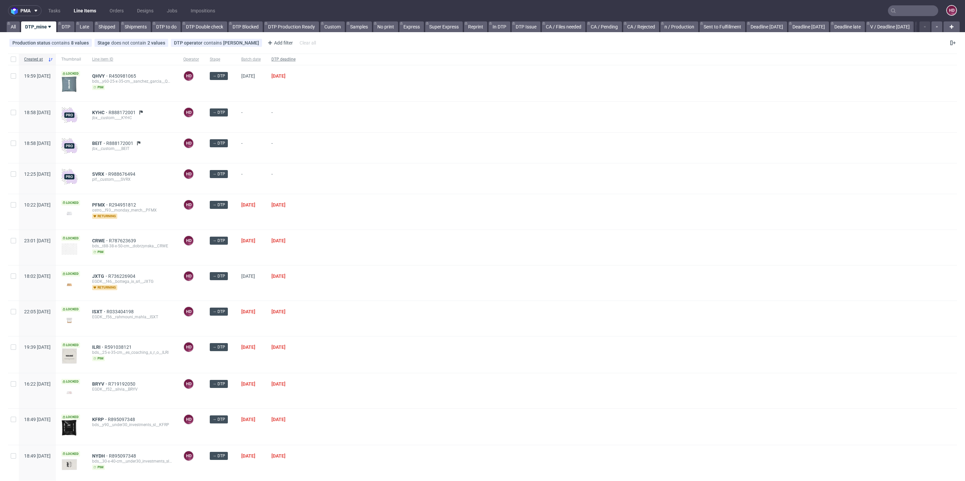
click at [295, 62] on span "DTP deadline" at bounding box center [283, 60] width 24 height 6
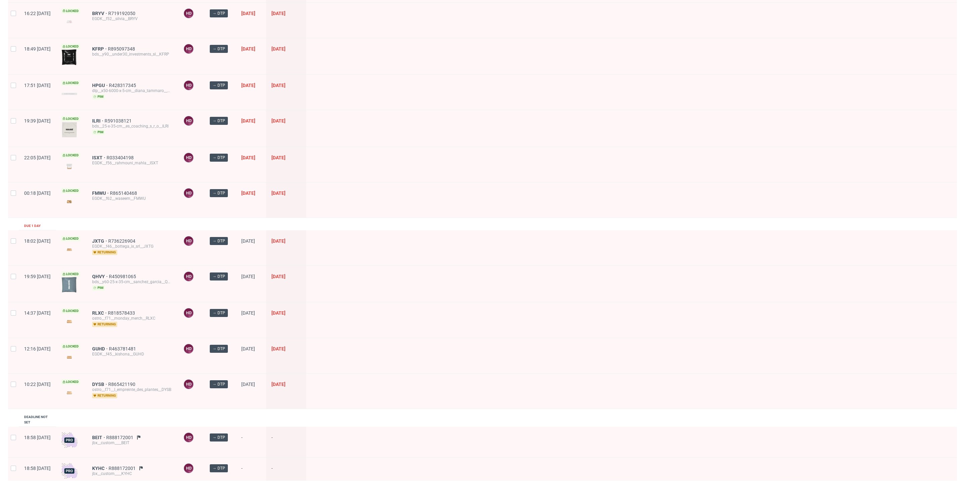
scroll to position [392, 0]
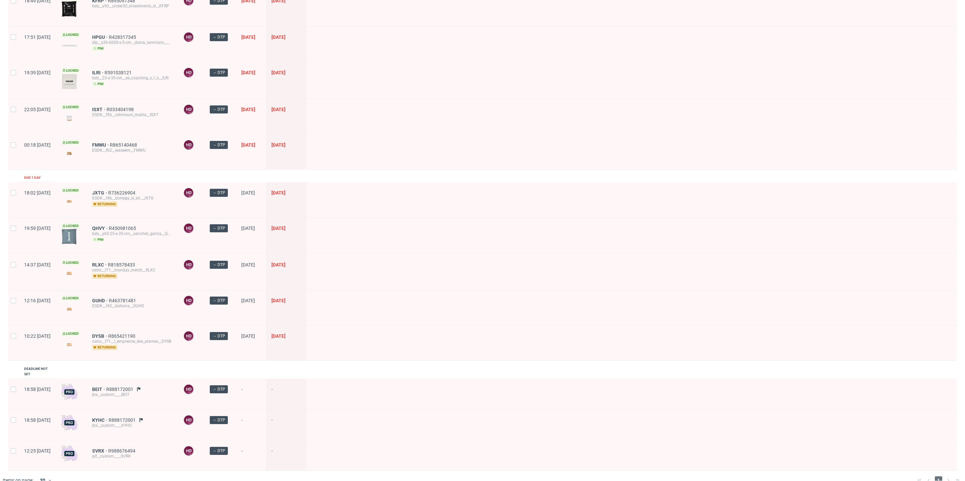
click at [118, 379] on div "BEIT R888172001 jbx__custom____BEIT" at bounding box center [132, 394] width 91 height 30
click at [106, 387] on span "BEIT" at bounding box center [99, 389] width 14 height 5
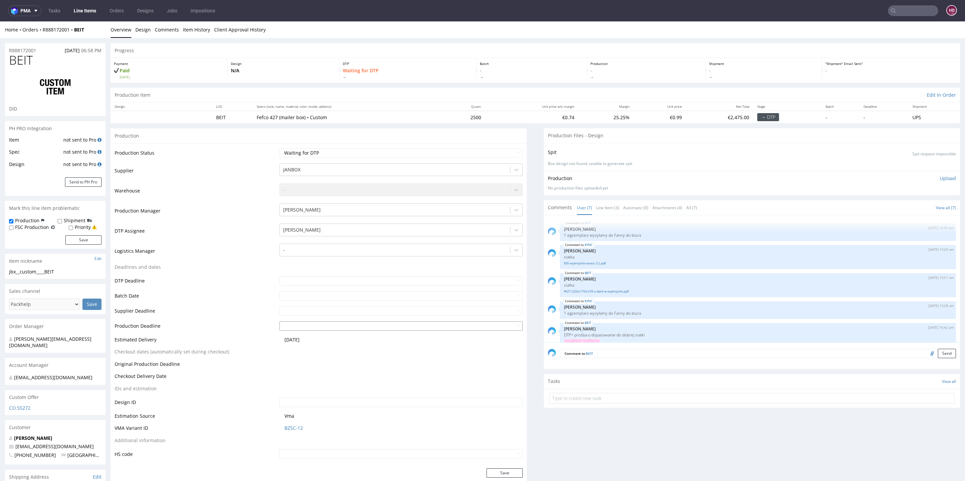
scroll to position [20, 0]
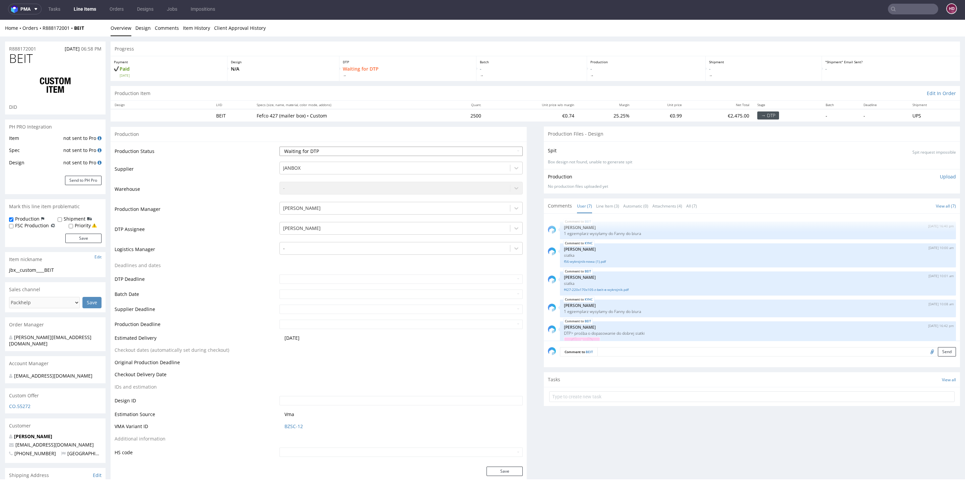
click at [354, 151] on select "Waiting for Artwork Waiting for Diecut Waiting for Mockup Waiting for DTP Waiti…" at bounding box center [400, 151] width 243 height 9
select select "dtp_in_process"
click at [279, 147] on select "Waiting for Artwork Waiting for Diecut Waiting for Mockup Waiting for DTP Waiti…" at bounding box center [400, 151] width 243 height 9
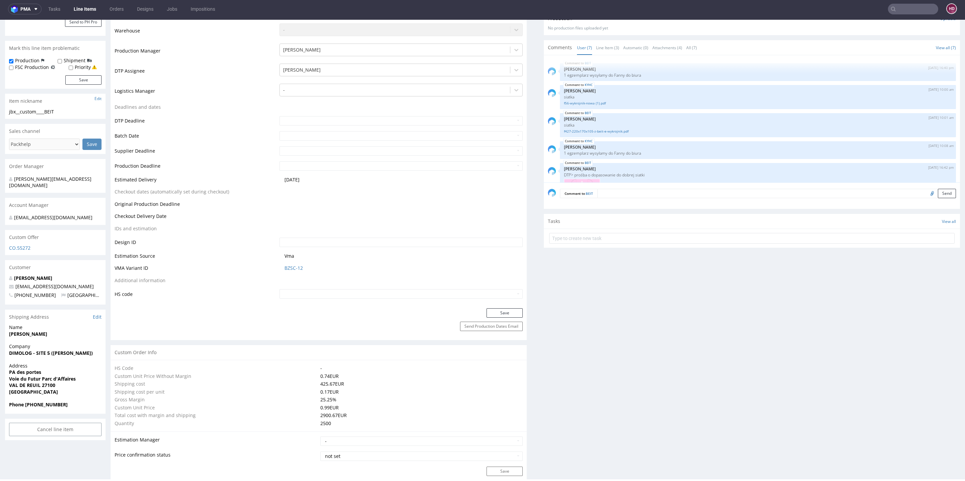
scroll to position [161, 0]
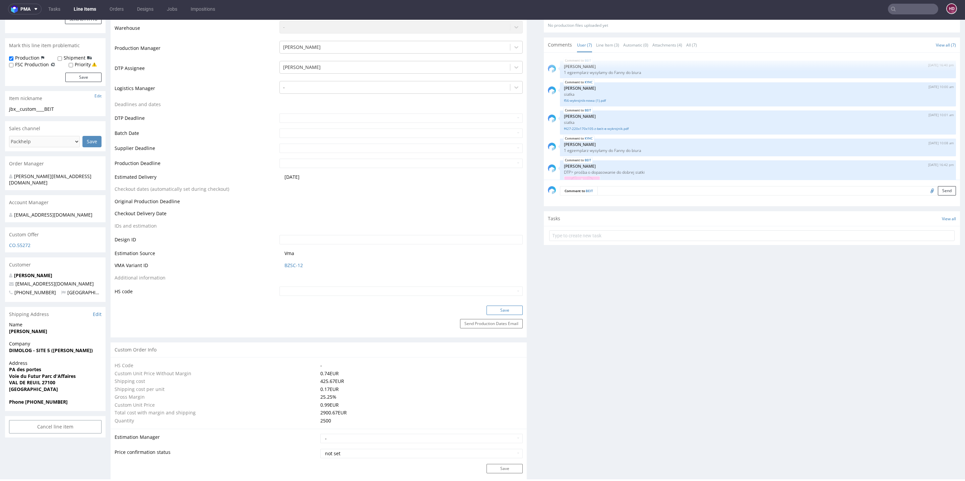
click at [506, 311] on button "Save" at bounding box center [504, 310] width 36 height 9
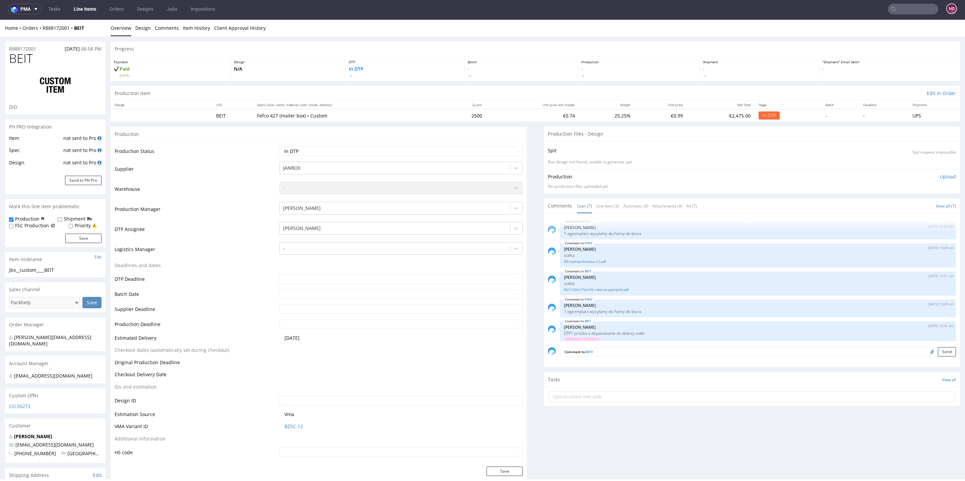
scroll to position [14, 0]
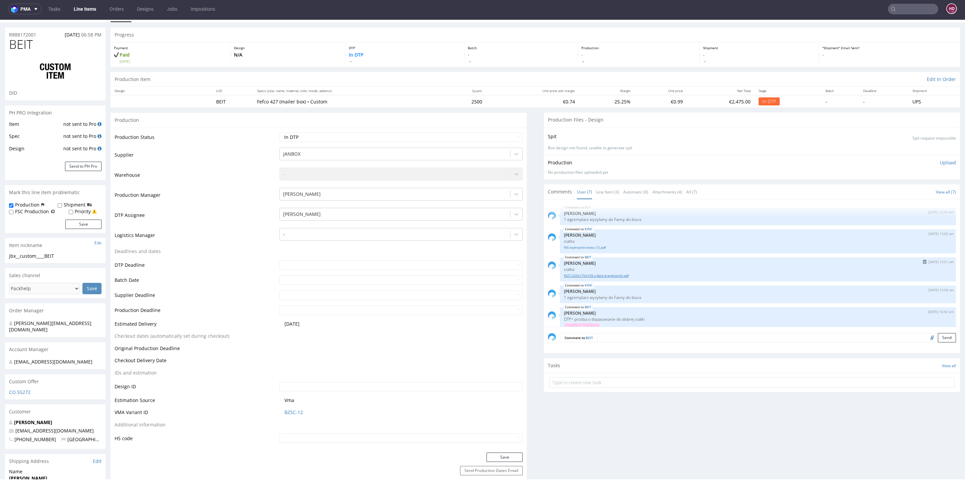
click at [602, 275] on link "f427-220x170x105-z-beit-e-wykrojnik.pdf" at bounding box center [758, 275] width 388 height 5
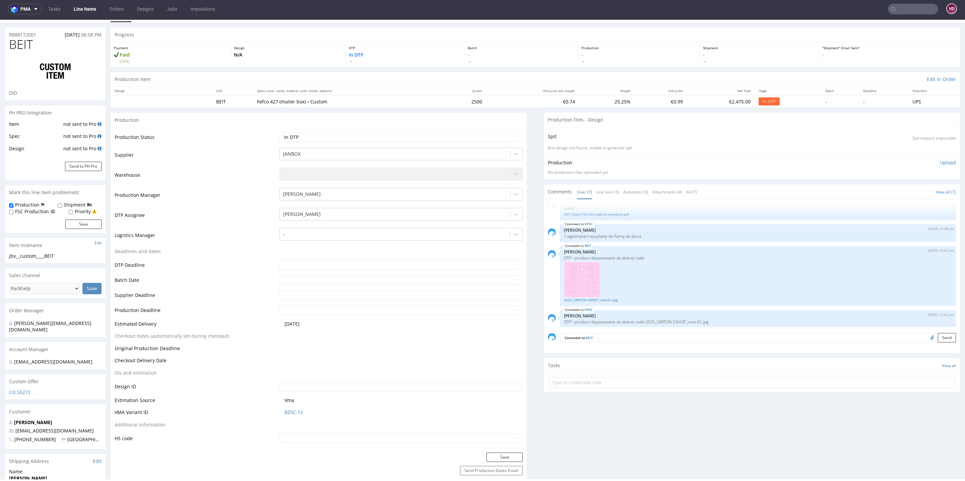
scroll to position [73, 0]
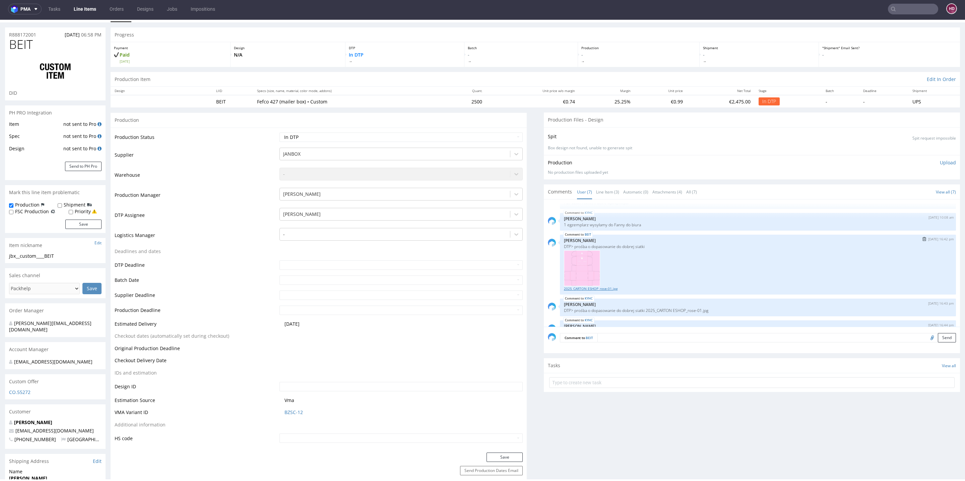
click at [582, 288] on link "2025_CARTON ESHOP_rose-01.jpg" at bounding box center [758, 288] width 388 height 5
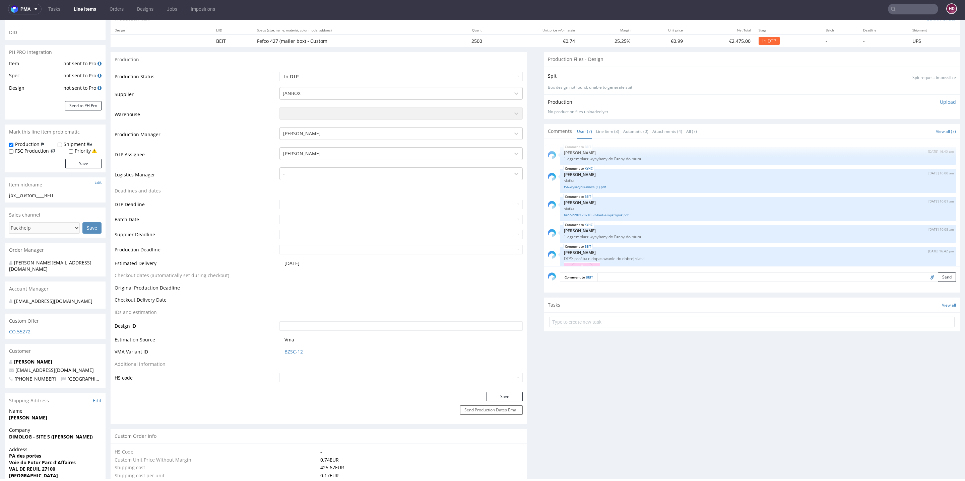
scroll to position [78, 0]
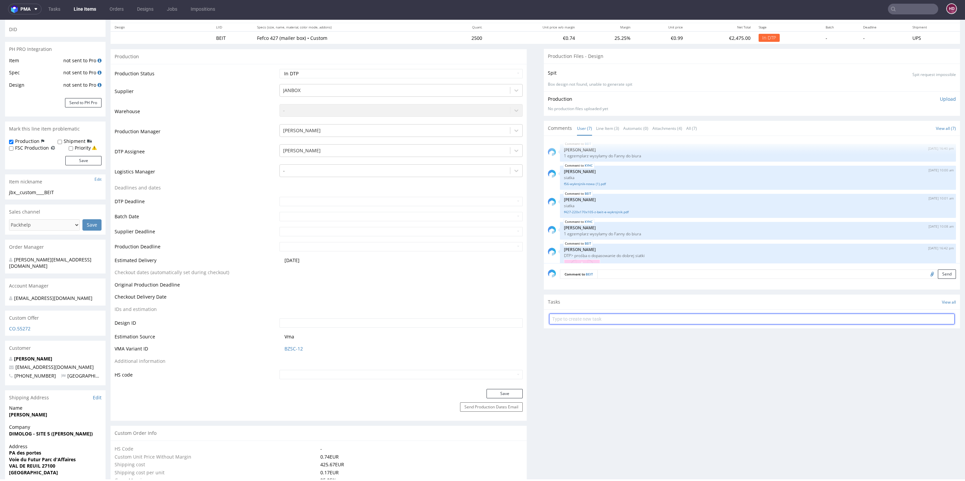
click at [599, 318] on input "text" at bounding box center [751, 319] width 405 height 11
click at [392, 67] on div "Production Status Waiting for Artwork Waiting for Diecut Waiting for Mockup Wai…" at bounding box center [319, 226] width 416 height 325
click at [389, 72] on select "Waiting for Artwork Waiting for Diecut Waiting for Mockup Waiting for DTP Waiti…" at bounding box center [400, 73] width 243 height 9
select select "dtp_issue"
click at [279, 69] on select "Waiting for Artwork Waiting for Diecut Waiting for Mockup Waiting for DTP Waiti…" at bounding box center [400, 73] width 243 height 9
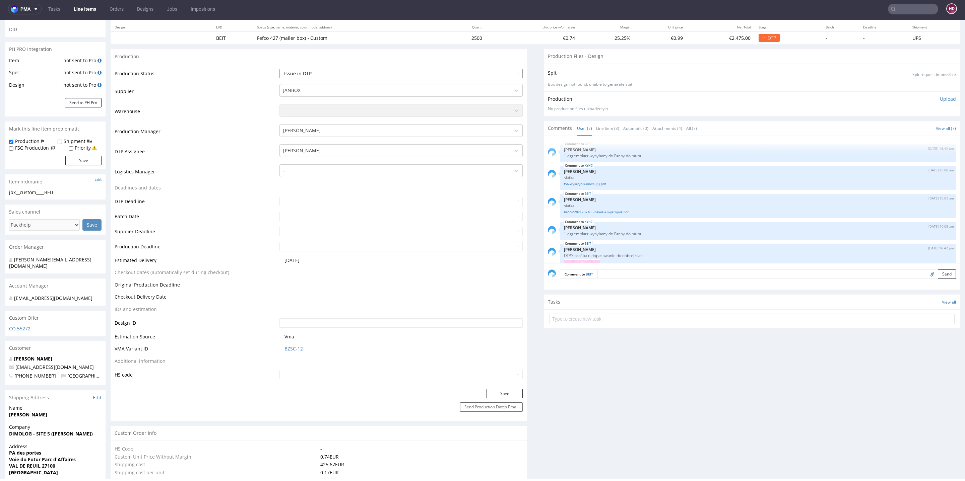
click at [337, 71] on select "Waiting for Artwork Waiting for Diecut Waiting for Mockup Waiting for DTP Waiti…" at bounding box center [400, 73] width 243 height 9
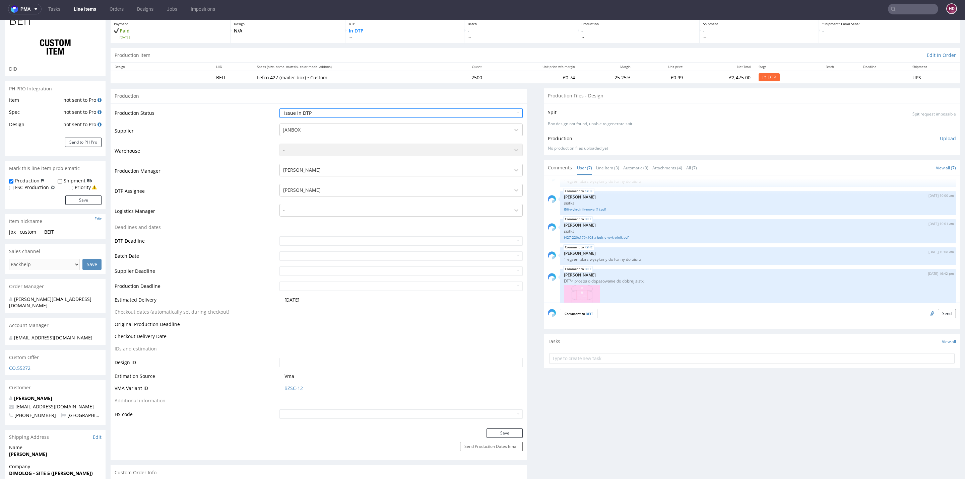
scroll to position [0, 0]
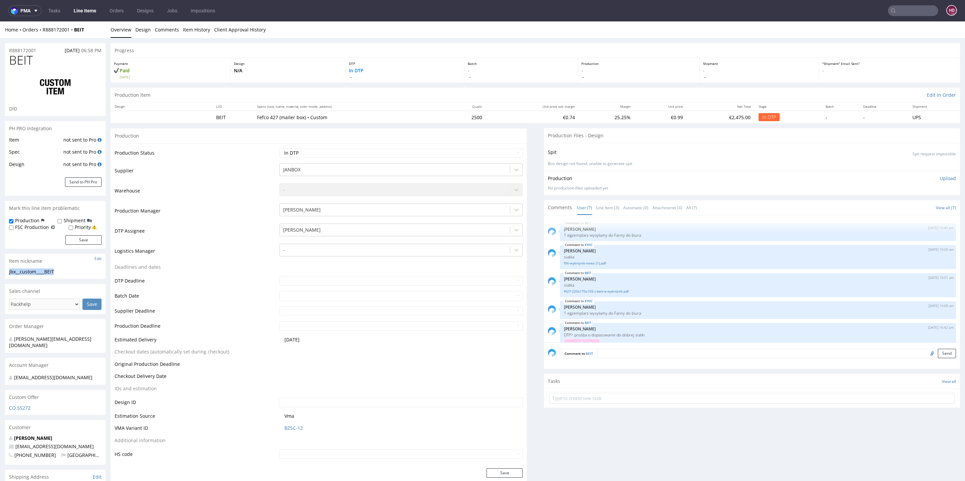
drag, startPoint x: 63, startPoint y: 272, endPoint x: 4, endPoint y: 271, distance: 58.6
copy div "jbx__custom____BEIT"
click at [577, 261] on link "f56-wykrojnik-nowa (1).pdf" at bounding box center [758, 263] width 388 height 5
